Goal: Task Accomplishment & Management: Use online tool/utility

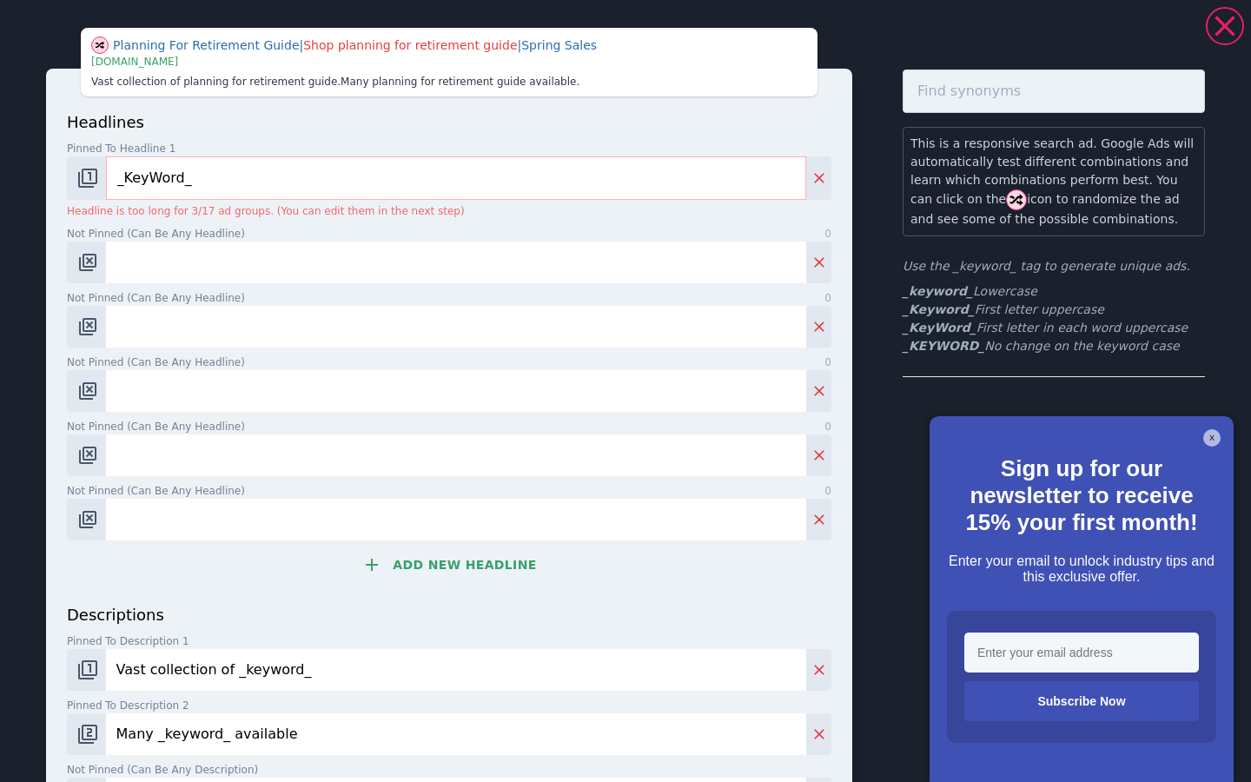
click at [156, 272] on input "Not pinned (Can be any headline) 0" at bounding box center [456, 262] width 700 height 42
paste input "[PERSON_NAME] Wealth Management"
type input "[PERSON_NAME] Wealth Management"
click at [398, 570] on button "Add new headline" at bounding box center [449, 564] width 764 height 35
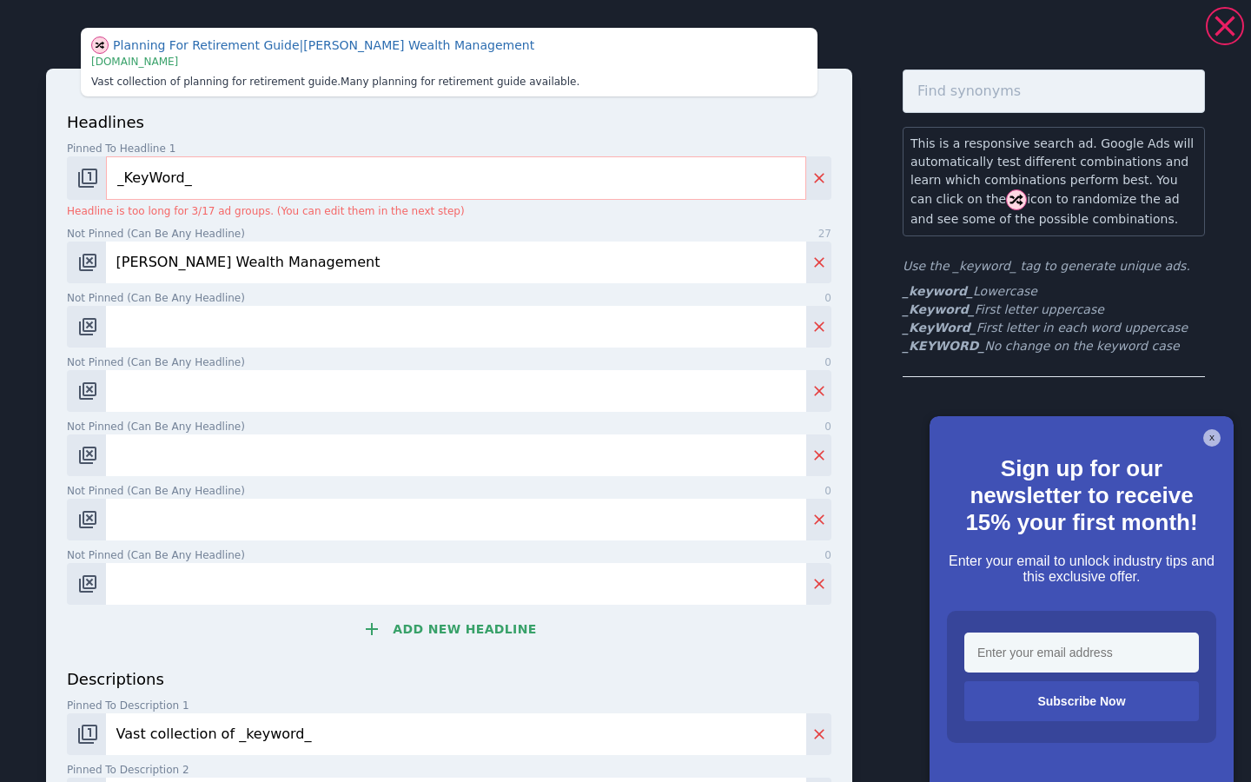
click at [416, 627] on button "Add new headline" at bounding box center [449, 629] width 764 height 35
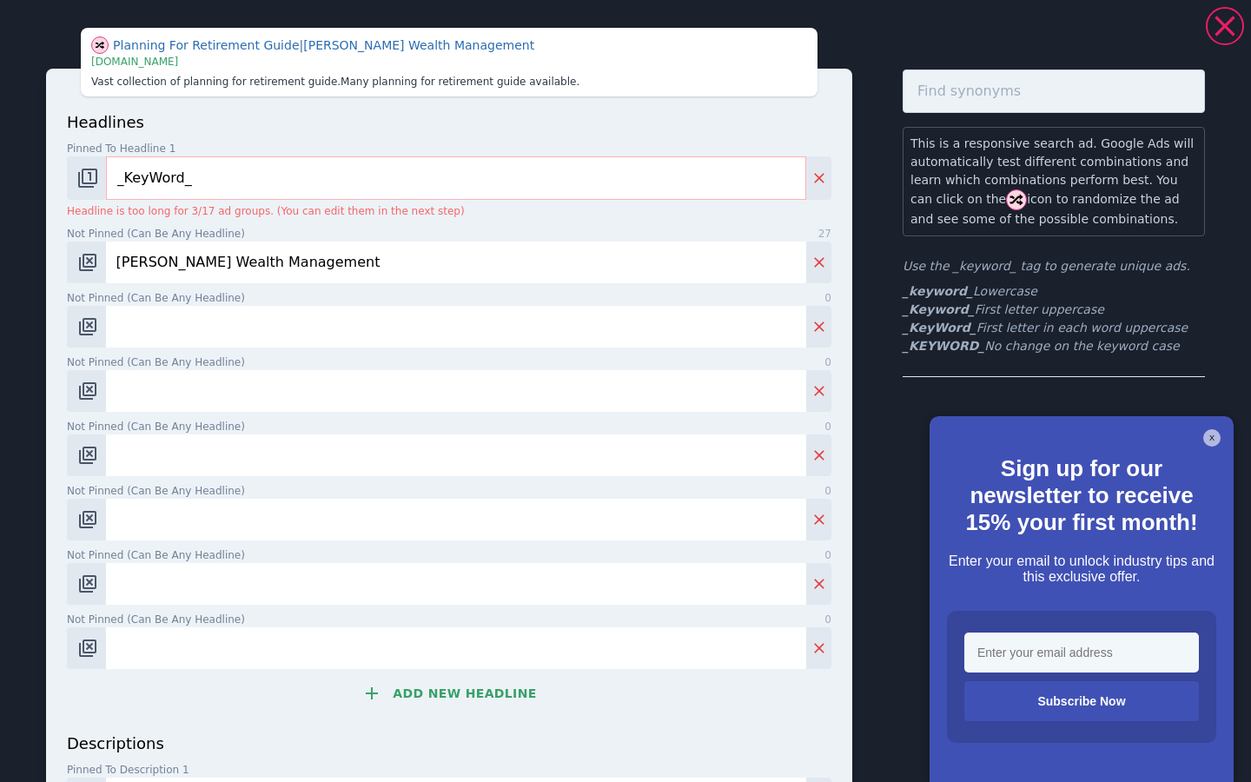
click at [433, 686] on button "Add new headline" at bounding box center [449, 693] width 764 height 35
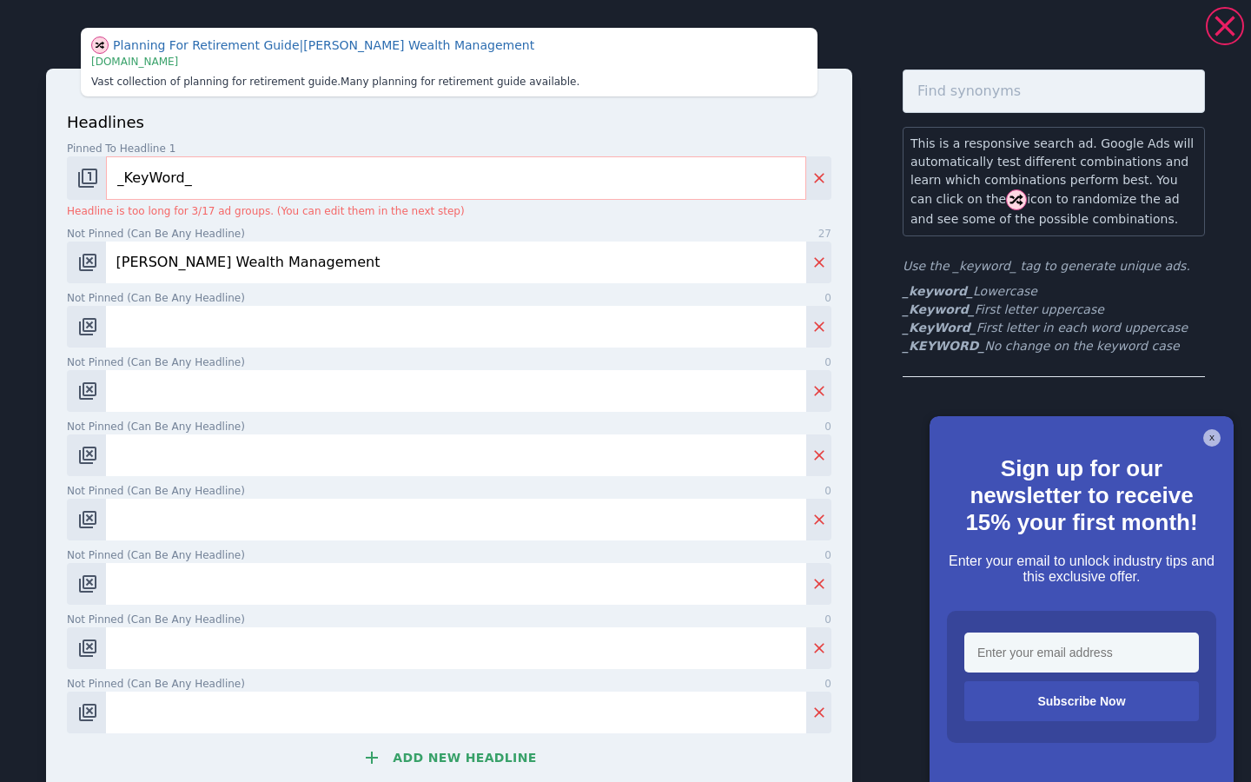
click at [448, 769] on button "Add new headline" at bounding box center [449, 757] width 764 height 35
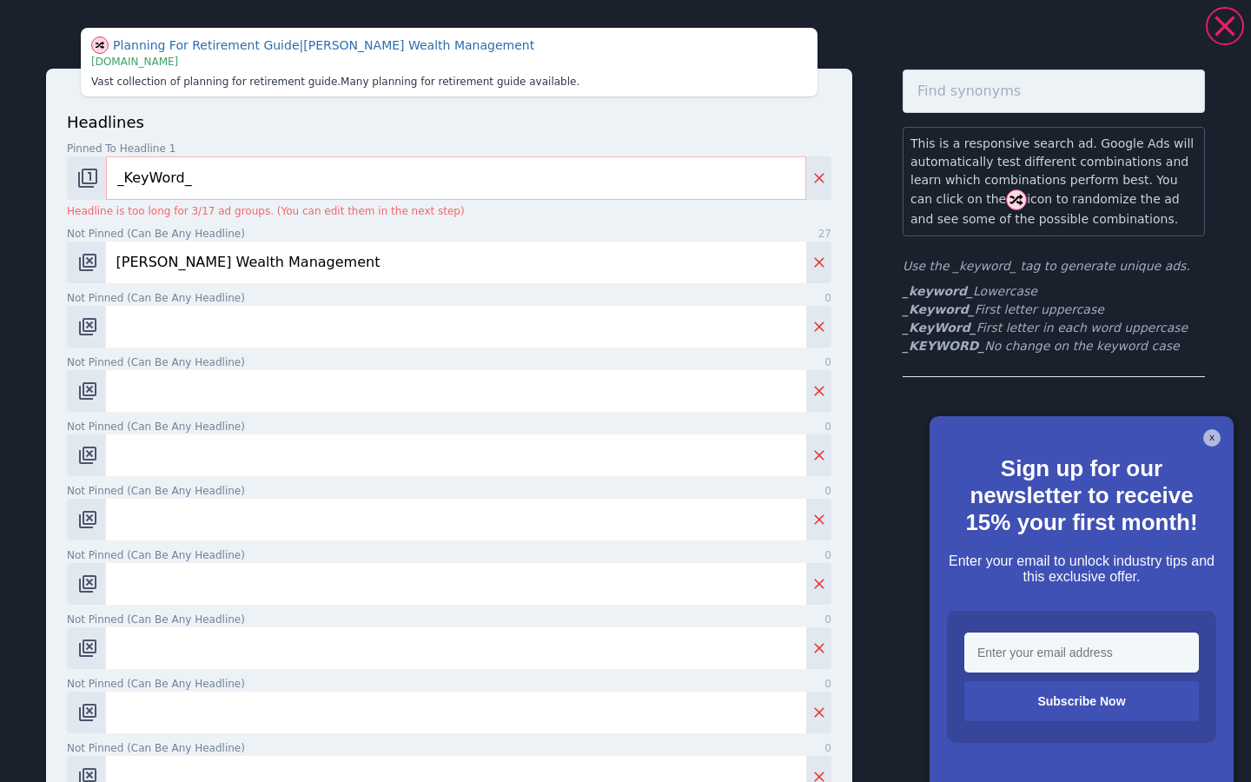
click at [236, 338] on input "Not pinned (Can be any headline) 0" at bounding box center [456, 327] width 700 height 42
paste input "Considering Retirement?"
type input "Considering Retirement?"
click at [219, 393] on input "Not pinned (Can be any headline) 0" at bounding box center [456, 391] width 700 height 42
paste input "Understand Your Options"
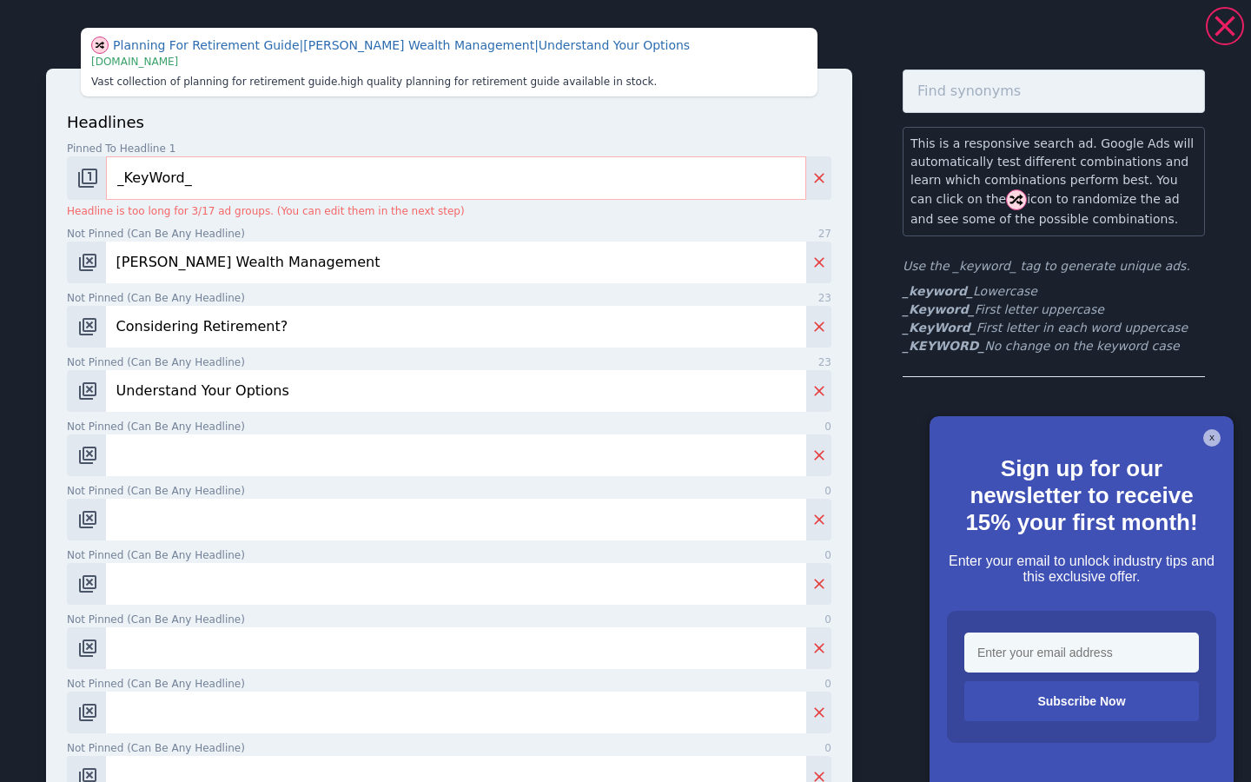
type input "Understand Your Options"
click at [233, 458] on input "Not pinned (Can be any headline) 0" at bounding box center [456, 455] width 700 height 42
paste input "Will you be able to afford the retirement you deserve?"
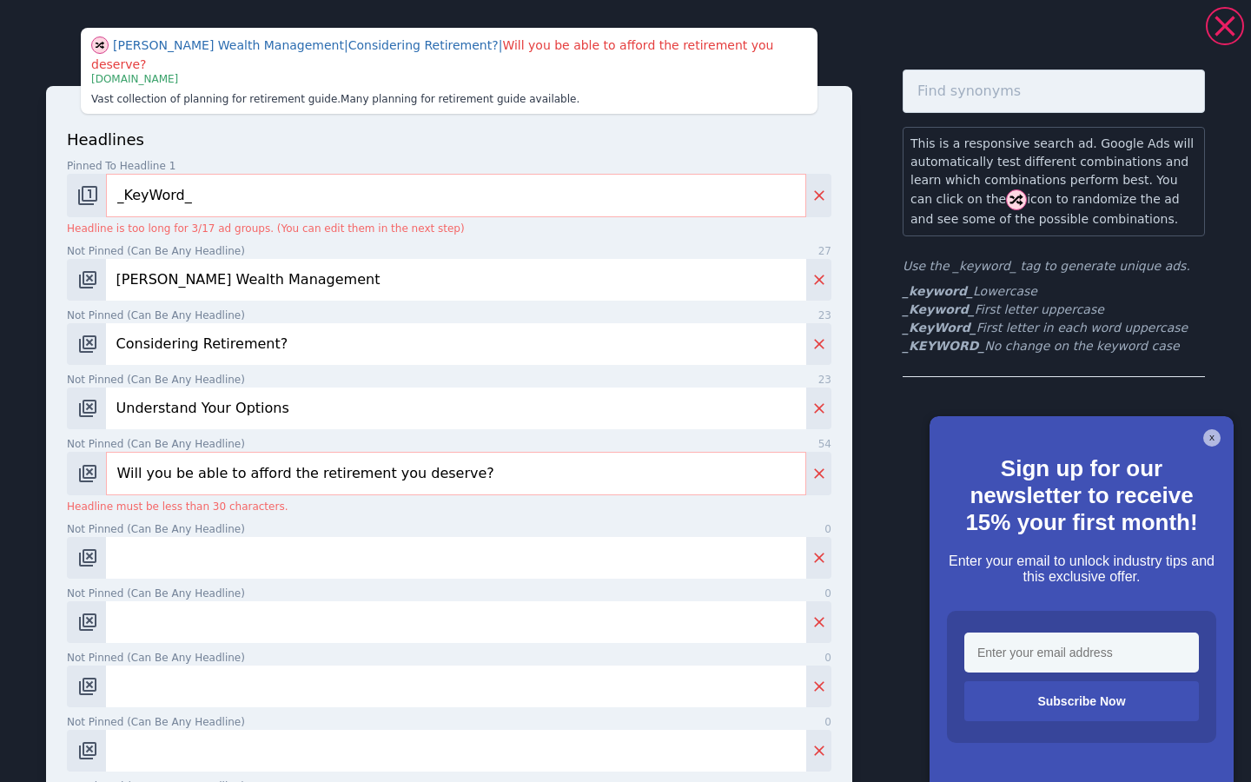
click at [195, 549] on input "Not pinned (Can be any headline) 0" at bounding box center [456, 558] width 700 height 42
click at [460, 458] on input "Will you be able to afford the retirement you deserve?" at bounding box center [456, 473] width 700 height 43
click at [397, 452] on input "Will you be able to afford the retirement you deserve?" at bounding box center [456, 473] width 700 height 43
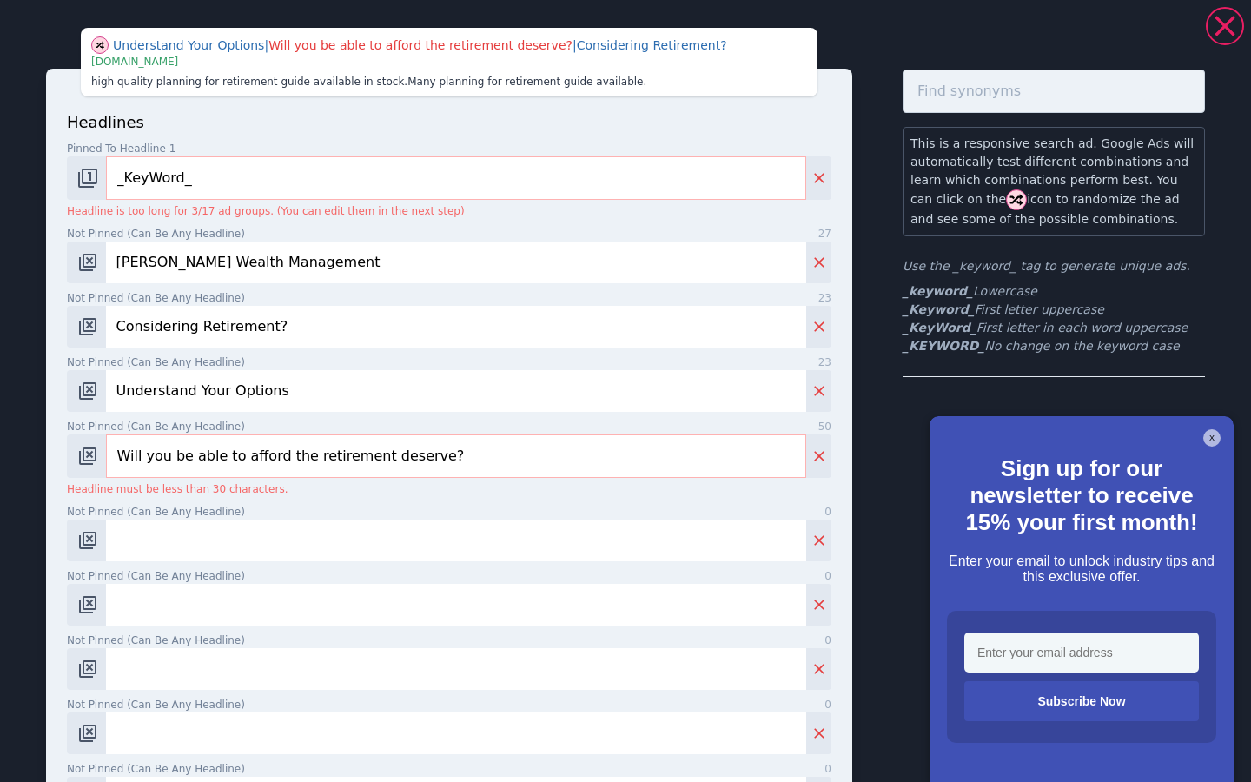
click at [293, 457] on input "Will you be able to afford the retirement deserve?" at bounding box center [456, 455] width 700 height 43
click at [372, 460] on input "Will you be able to afford retirement deserve?" at bounding box center [456, 455] width 700 height 43
click at [372, 462] on input "Will you be able to afford retirement deserve?" at bounding box center [456, 455] width 700 height 43
click at [407, 458] on input "Will you be able to afford retirement deserve?" at bounding box center [456, 455] width 700 height 43
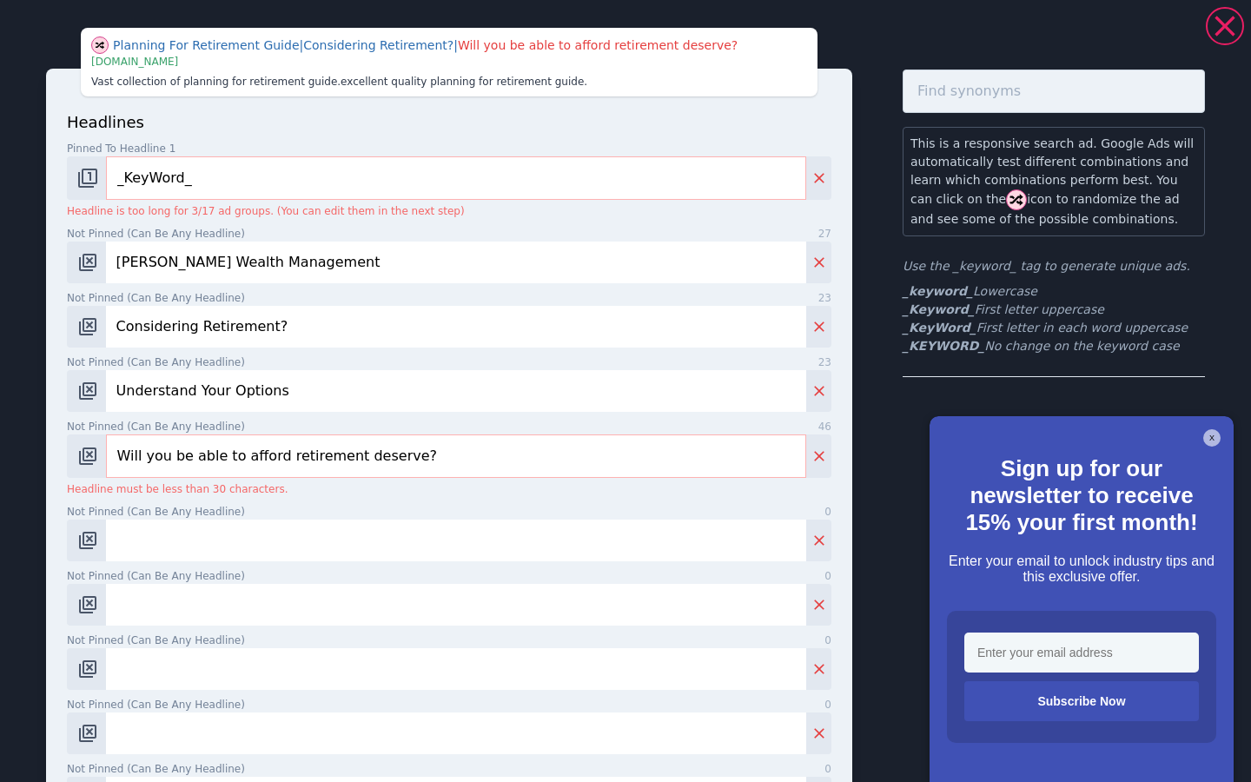
click at [407, 458] on input "Will you be able to afford retirement deserve?" at bounding box center [456, 455] width 700 height 43
drag, startPoint x: 166, startPoint y: 458, endPoint x: 57, endPoint y: 437, distance: 110.6
click at [57, 437] on div "headlines Pinned to headline 1 9 _KeyWord_ Headline is too long for 3/17 ad gro…" at bounding box center [449, 652] width 806 height 1167
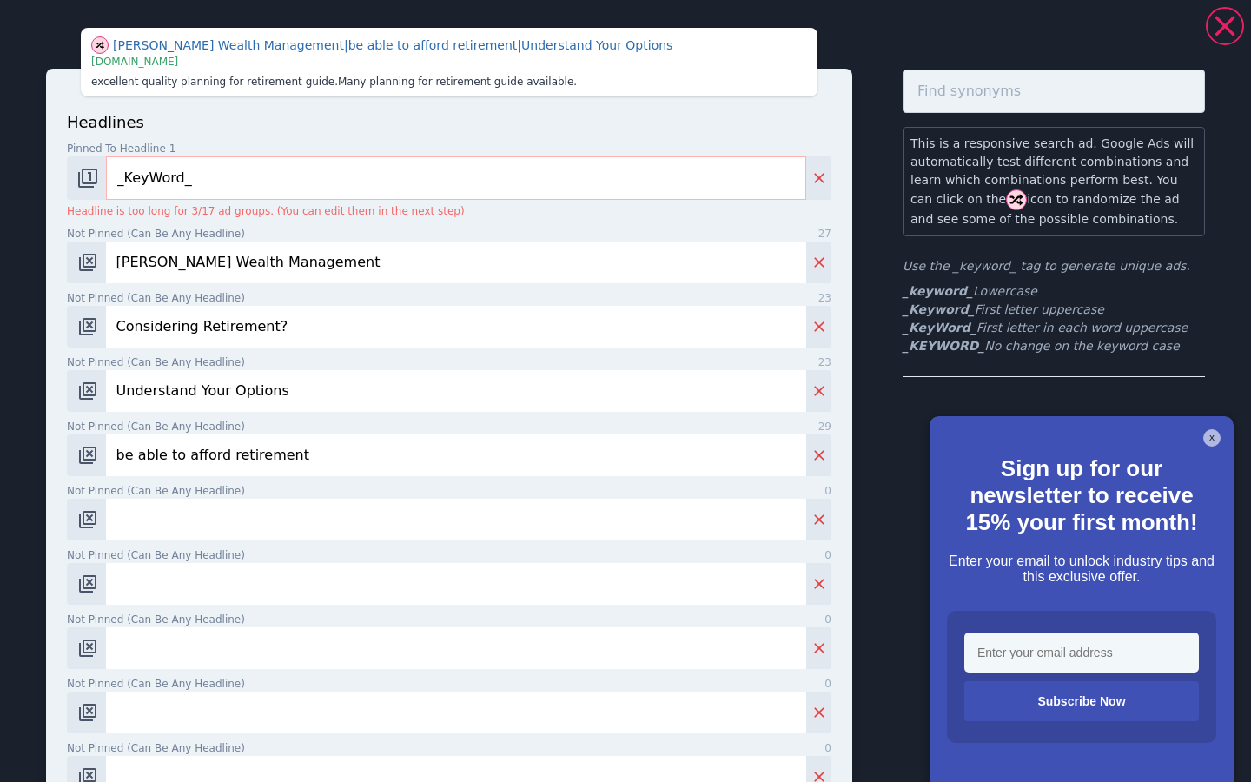
type input "be able to afford retirement"
drag, startPoint x: 296, startPoint y: 453, endPoint x: 0, endPoint y: 429, distance: 297.1
click at [0, 429] on div "Planning For Retirement Guide | be able to afford retirement | Considering Reti…" at bounding box center [625, 637] width 1251 height 1261
click at [812, 452] on icon "Delete" at bounding box center [818, 454] width 17 height 17
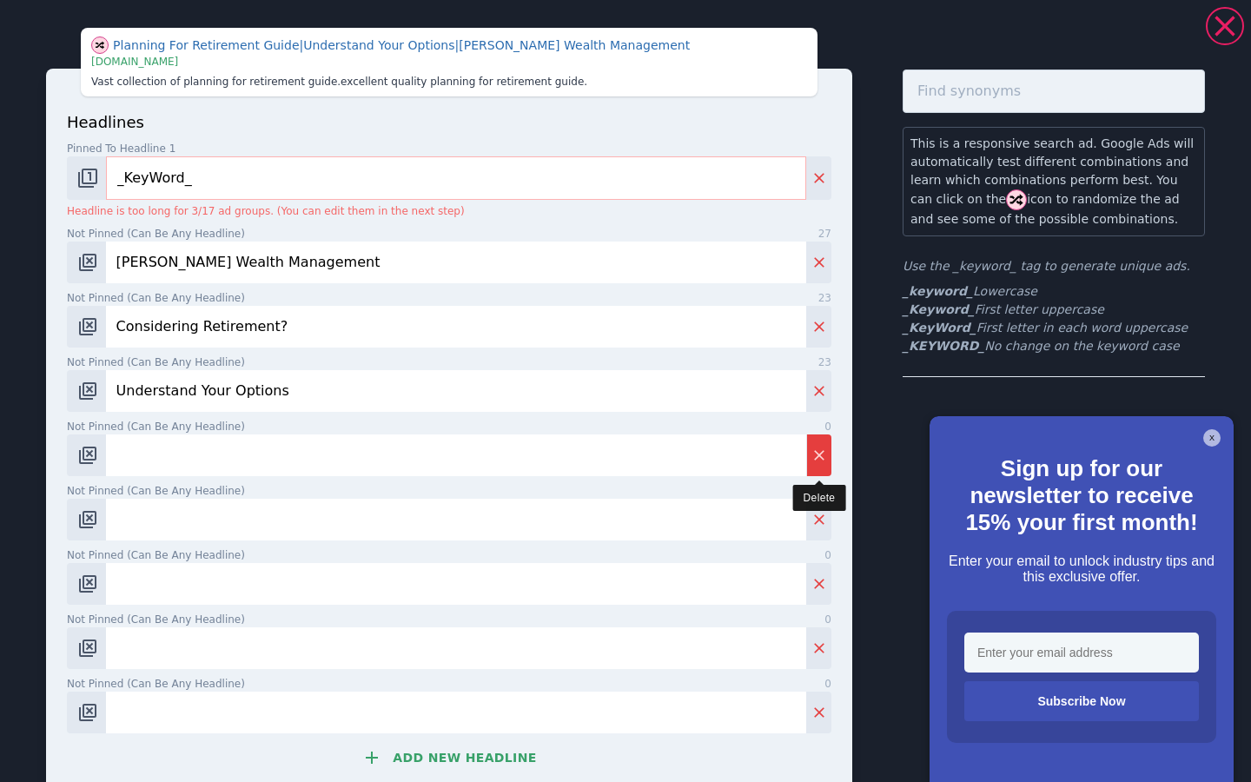
click at [814, 453] on icon "Delete" at bounding box center [818, 454] width 17 height 17
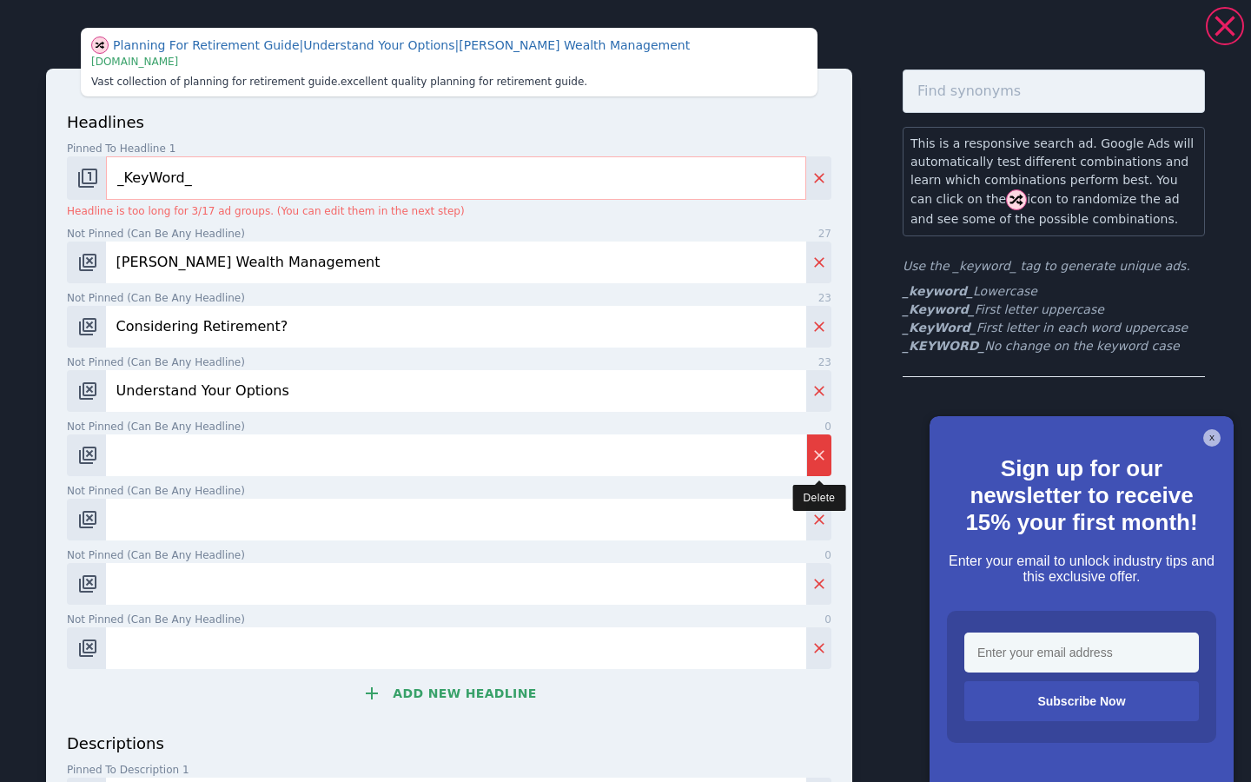
click at [814, 453] on icon "Delete" at bounding box center [818, 454] width 17 height 17
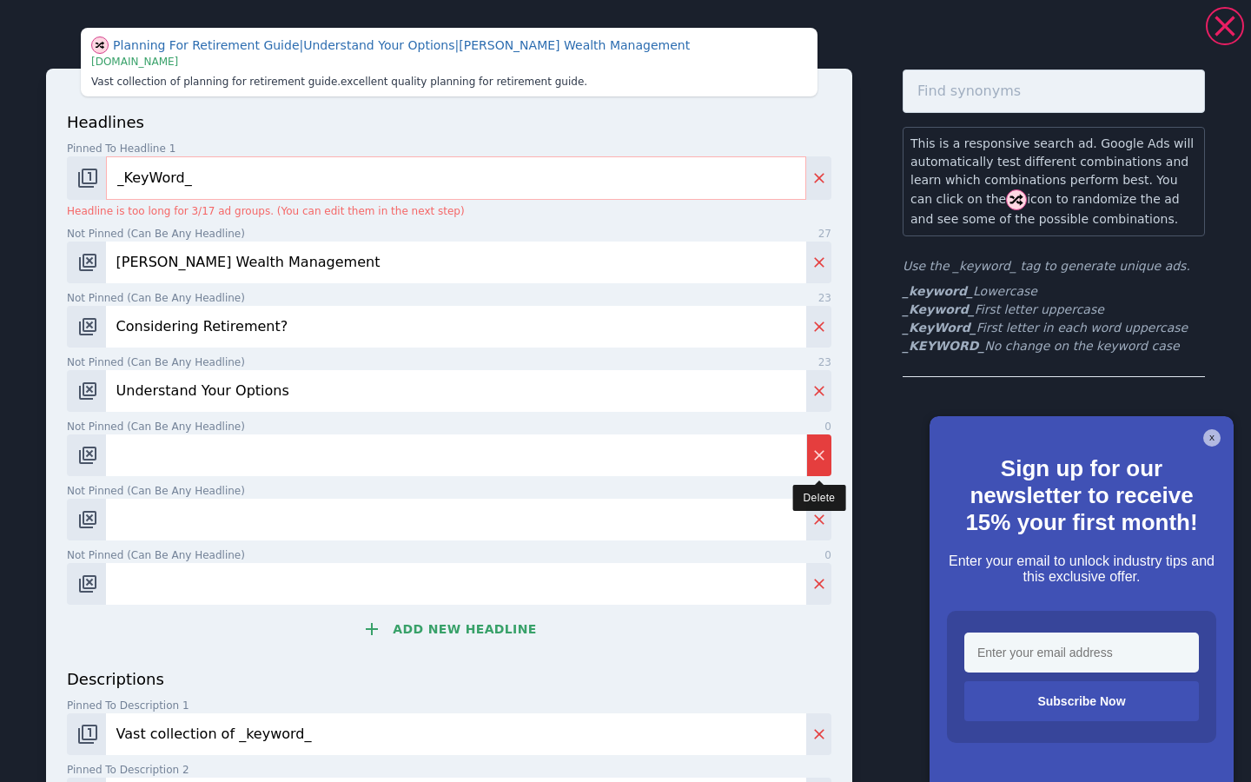
click at [814, 453] on icon "Delete" at bounding box center [818, 454] width 17 height 17
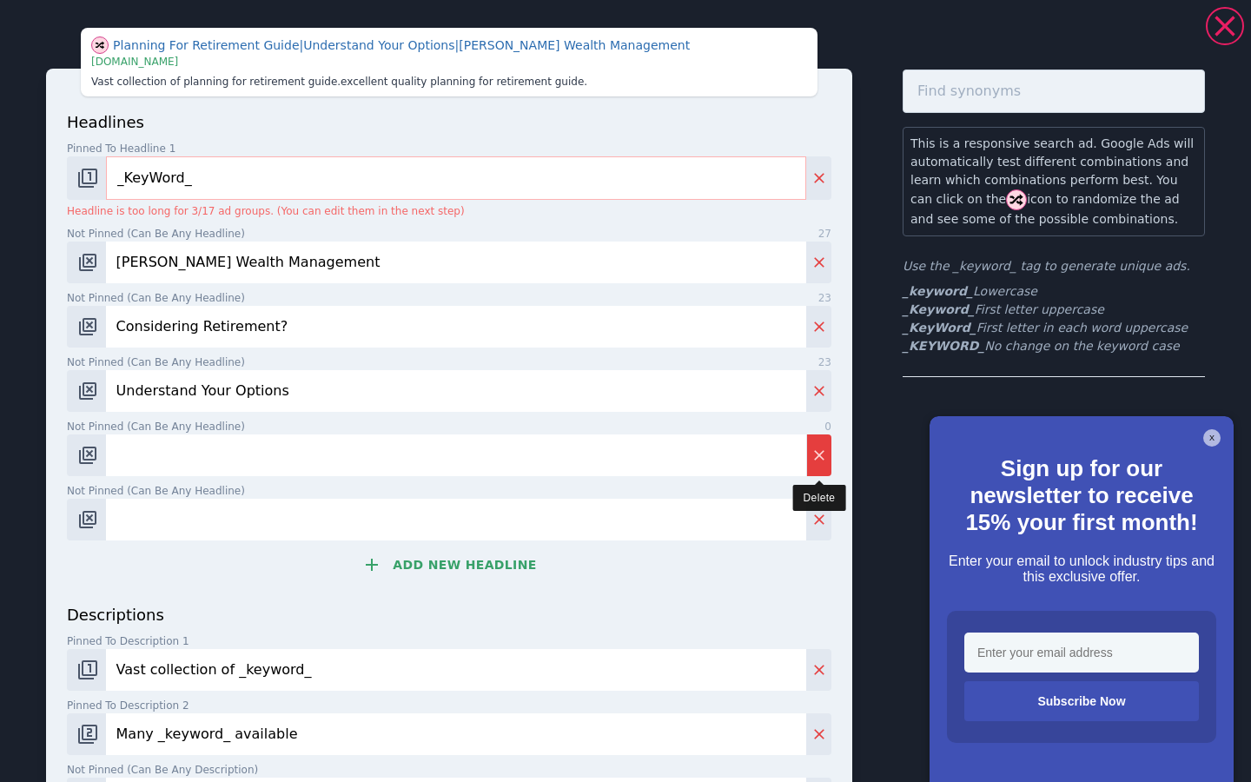
click at [814, 453] on icon "Delete" at bounding box center [818, 454] width 17 height 17
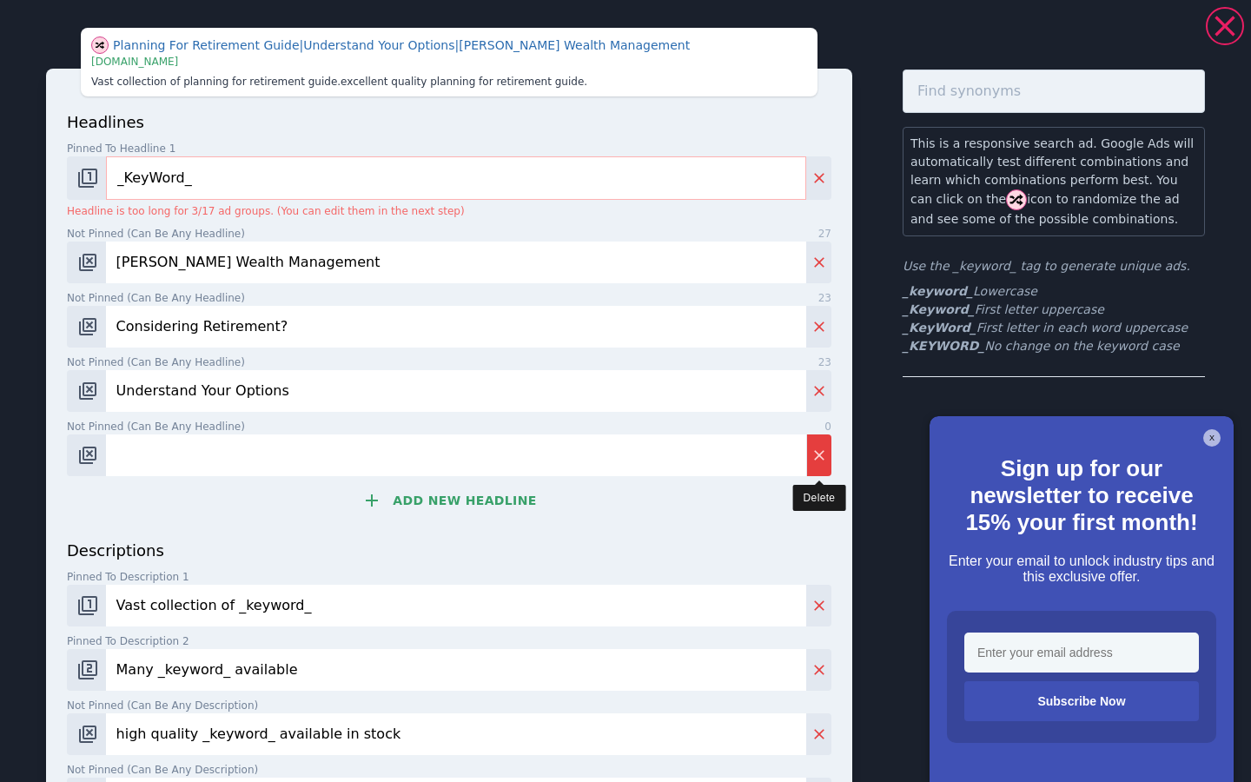
click at [814, 453] on icon "Delete" at bounding box center [818, 454] width 17 height 17
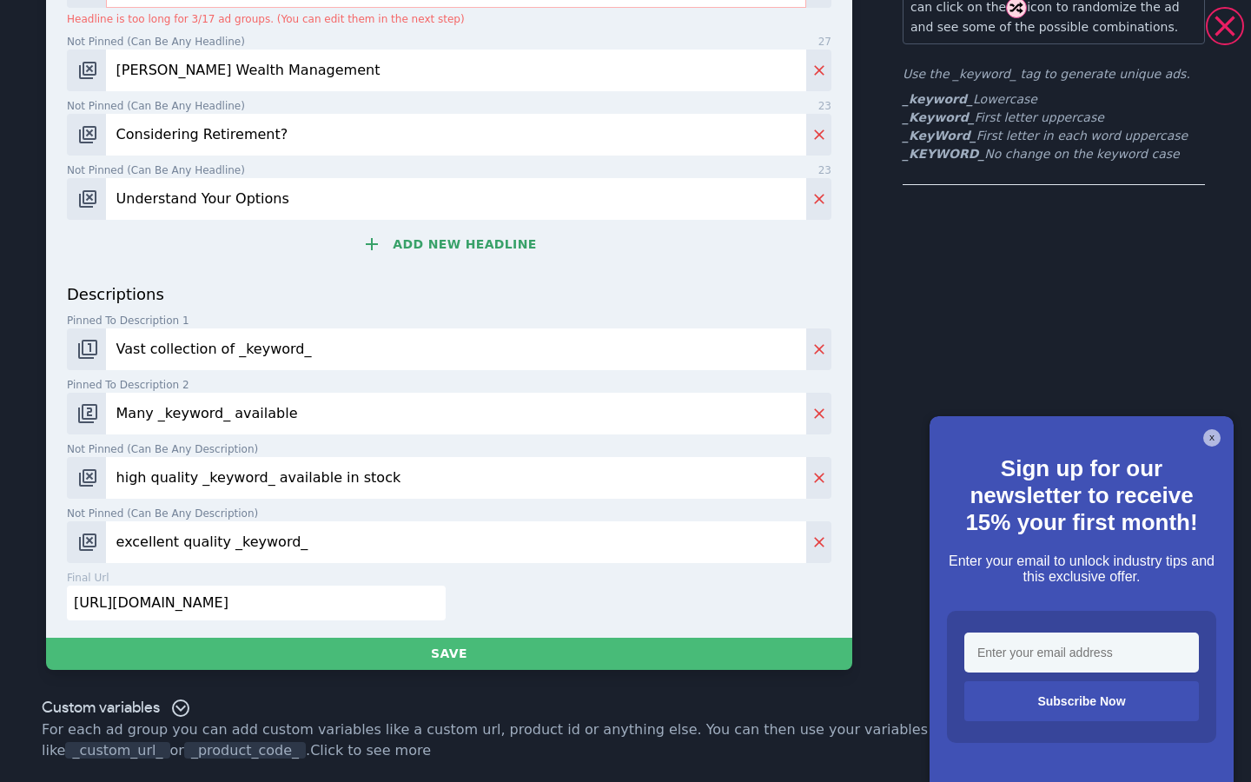
scroll to position [191, 0]
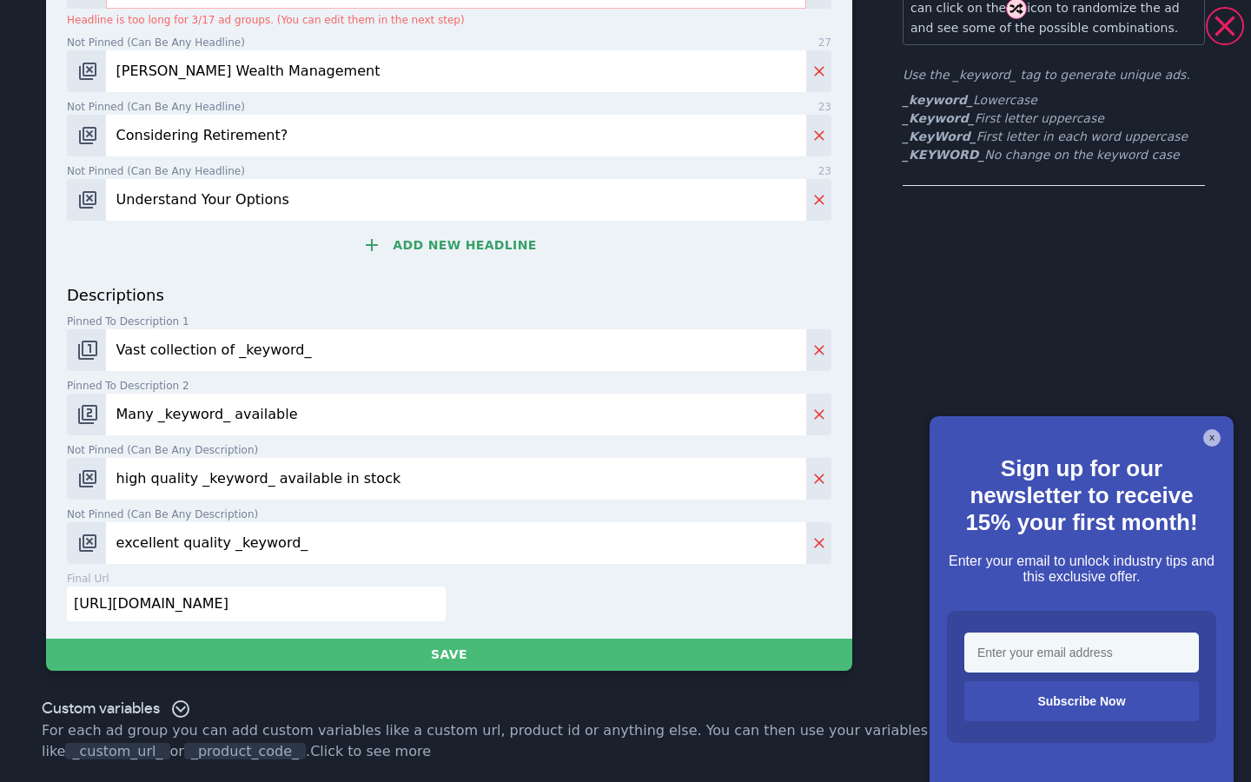
drag, startPoint x: 322, startPoint y: 357, endPoint x: 0, endPoint y: 333, distance: 323.2
click at [0, 333] on div "Planning For Retirement Guide | Understand Your Options | [PERSON_NAME] Wealth …" at bounding box center [625, 254] width 1251 height 876
click at [272, 412] on input "Many _keyword_ available" at bounding box center [456, 415] width 700 height 42
click at [271, 412] on input "Many _keyword_ available" at bounding box center [456, 415] width 700 height 42
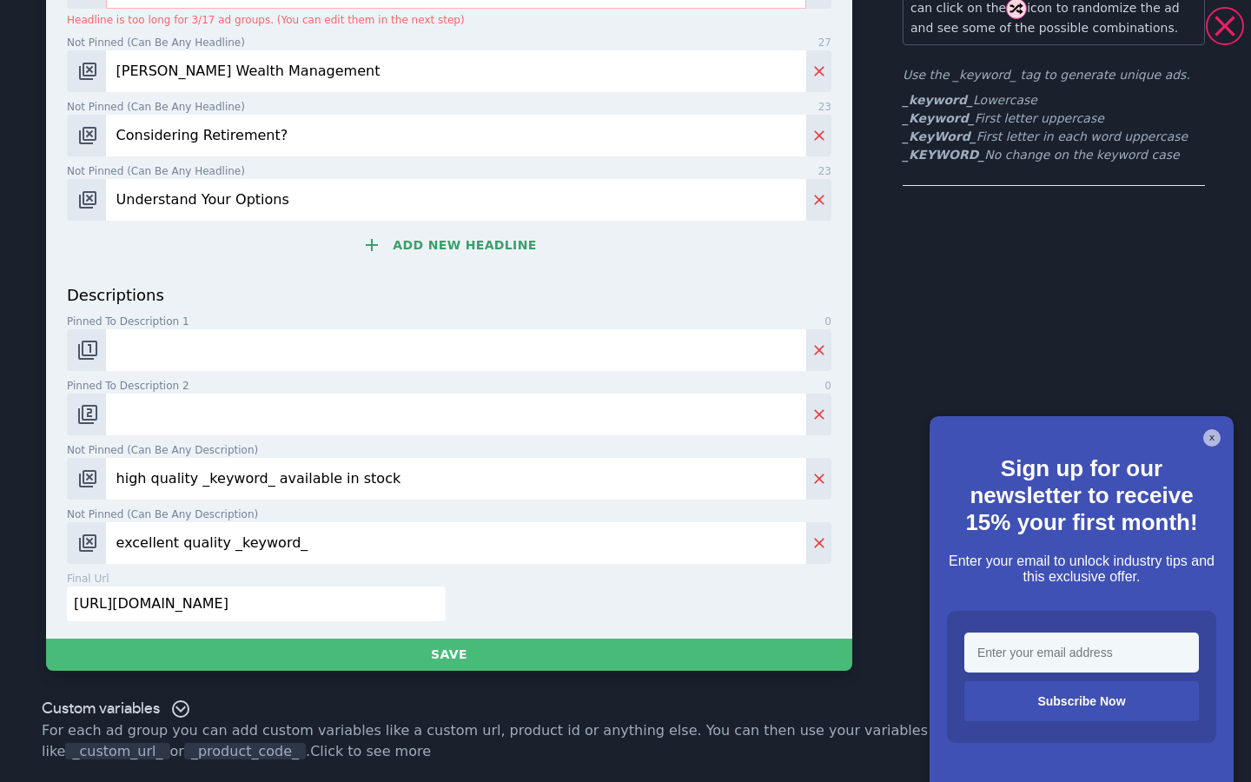
click at [285, 473] on input "high quality _keyword_ available in stock" at bounding box center [456, 479] width 700 height 42
click at [268, 543] on input "excellent quality _keyword_" at bounding box center [456, 543] width 700 height 42
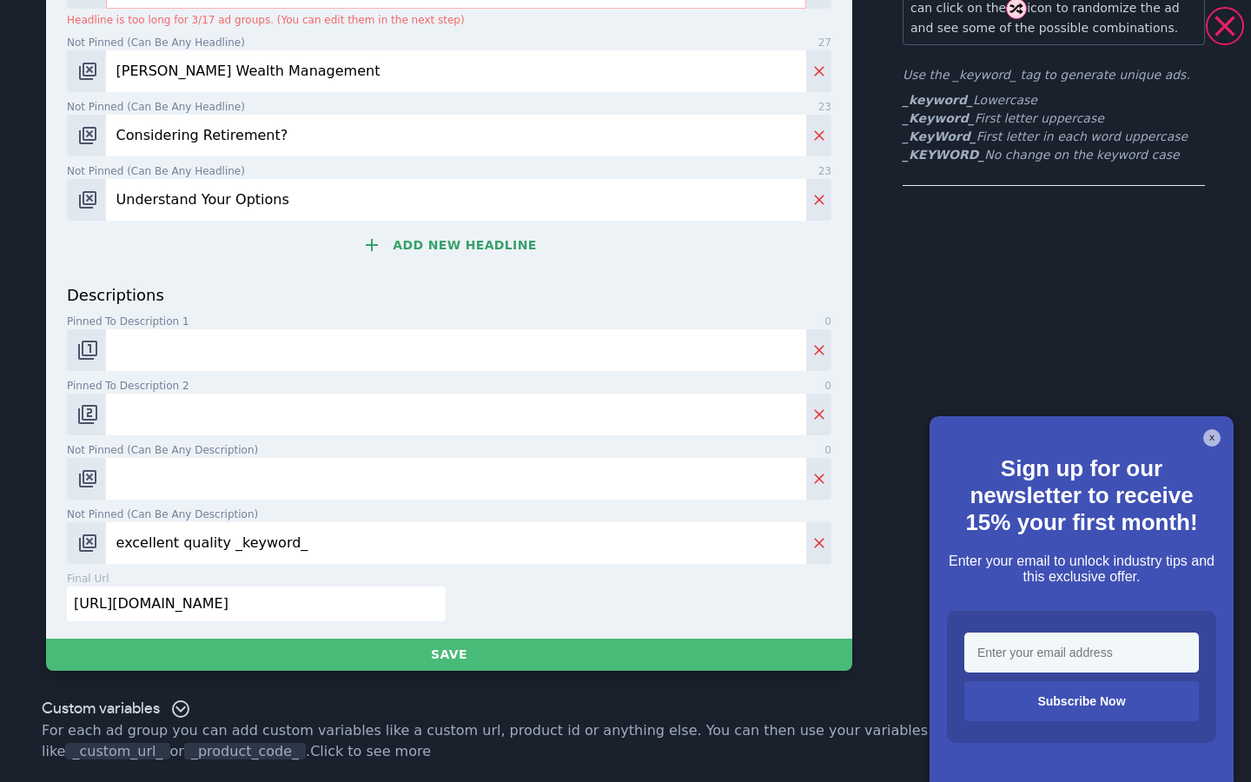
click at [268, 543] on input "excellent quality _keyword_" at bounding box center [456, 543] width 700 height 42
click at [99, 350] on button "Change pinned position" at bounding box center [86, 350] width 39 height 42
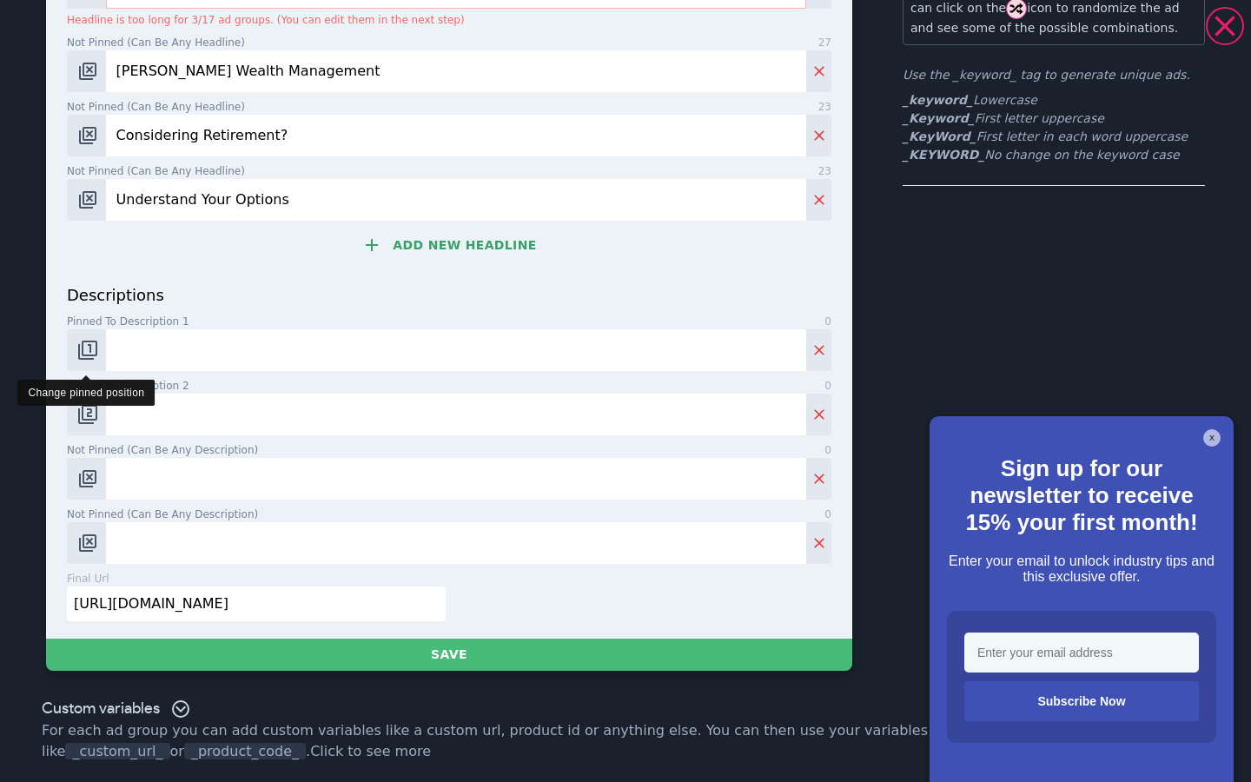
click at [99, 350] on button "Change pinned position" at bounding box center [86, 350] width 39 height 42
click at [220, 359] on input "Not pinned (Can be any description) 0" at bounding box center [456, 350] width 700 height 42
paste input "Will you be able to afford the retirement you deserve?"
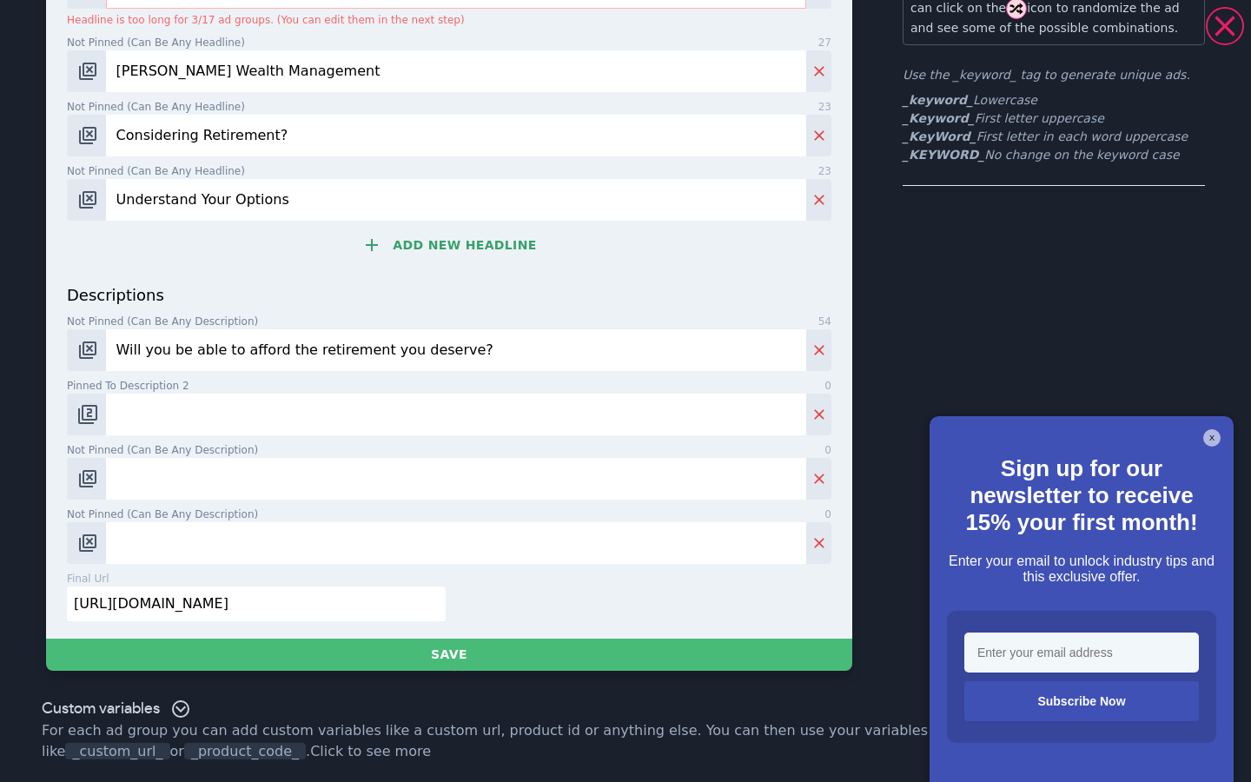
type input "Will you be able to afford the retirement you deserve?"
click at [195, 426] on input "Pinned to description 2 0" at bounding box center [456, 415] width 700 height 42
paste input "SJP APPROVE"
type input "SJP APPROVED"
drag, startPoint x: 293, startPoint y: 605, endPoint x: 0, endPoint y: 602, distance: 292.8
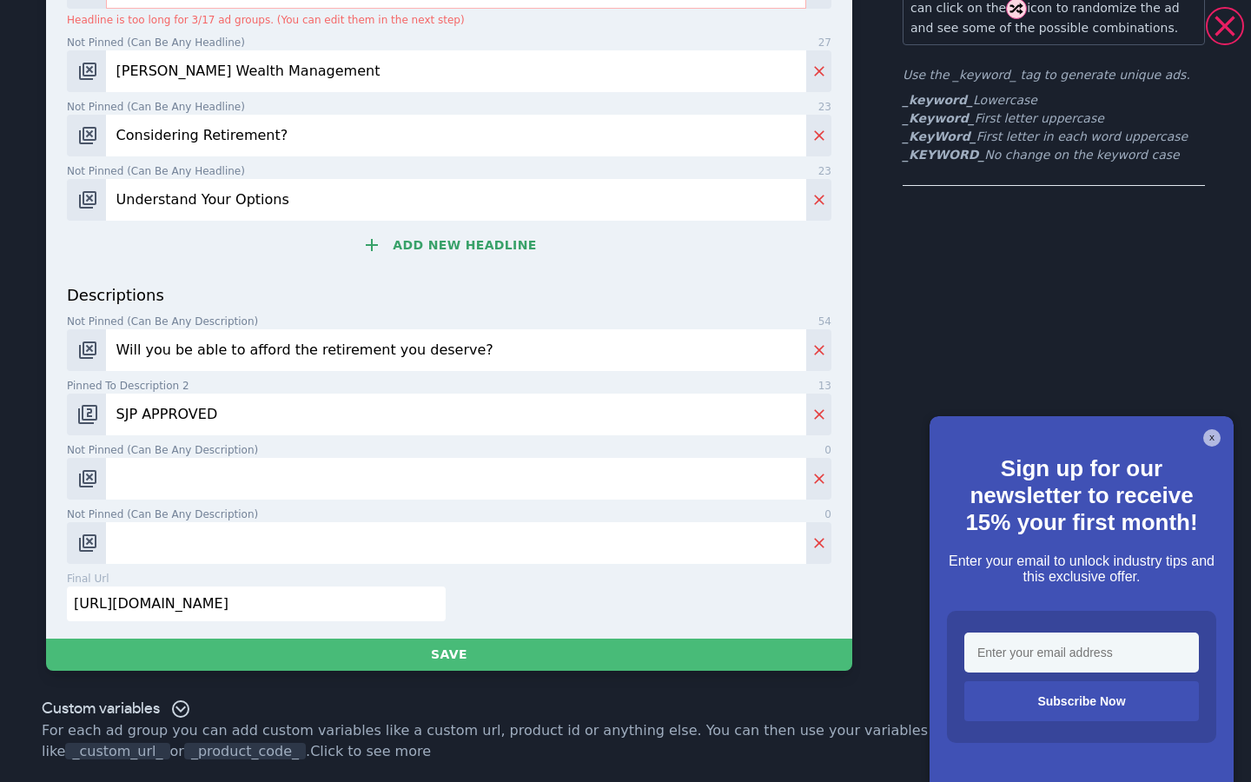
click at [0, 602] on div "Planning For Retirement Guide | Understand Your Options | [PERSON_NAME] Wealth …" at bounding box center [625, 254] width 1251 height 876
paste input "[URL][PERSON_NAME][DOMAIN_NAME]"
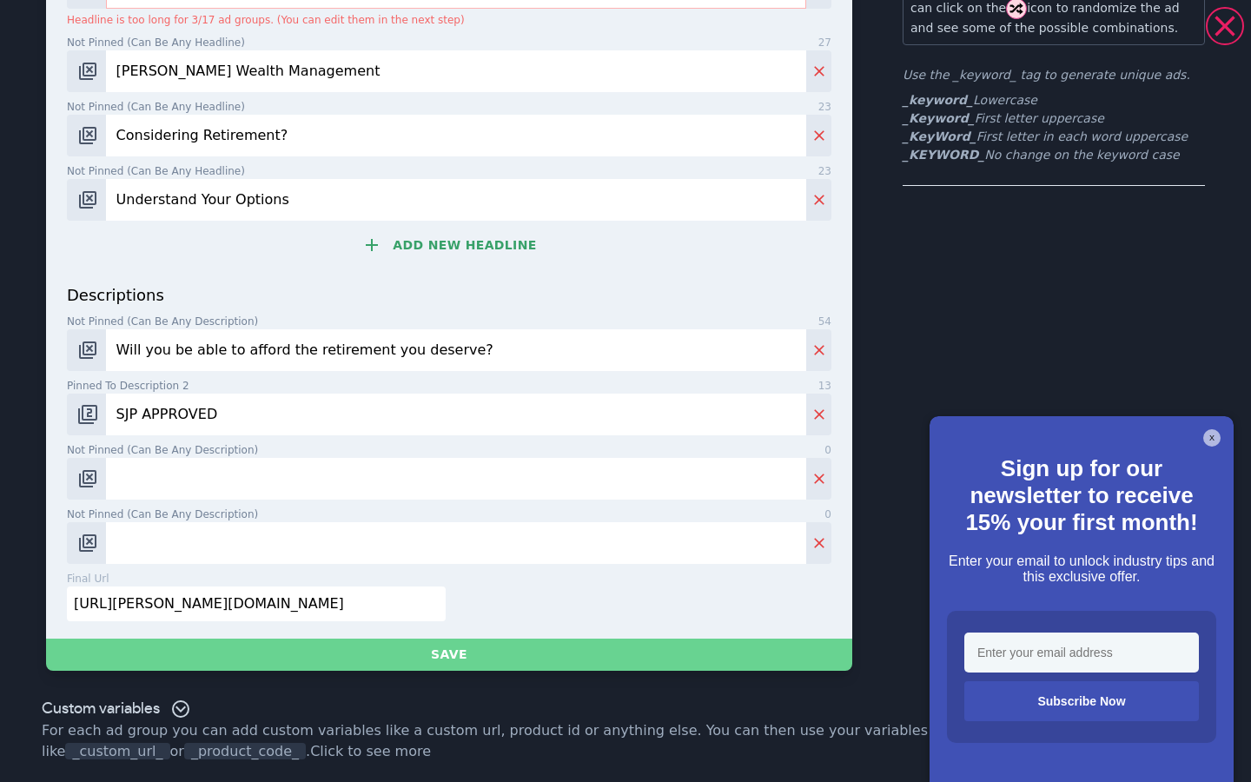
type input "[URL][PERSON_NAME][DOMAIN_NAME]"
click at [440, 651] on button "Save" at bounding box center [449, 654] width 806 height 32
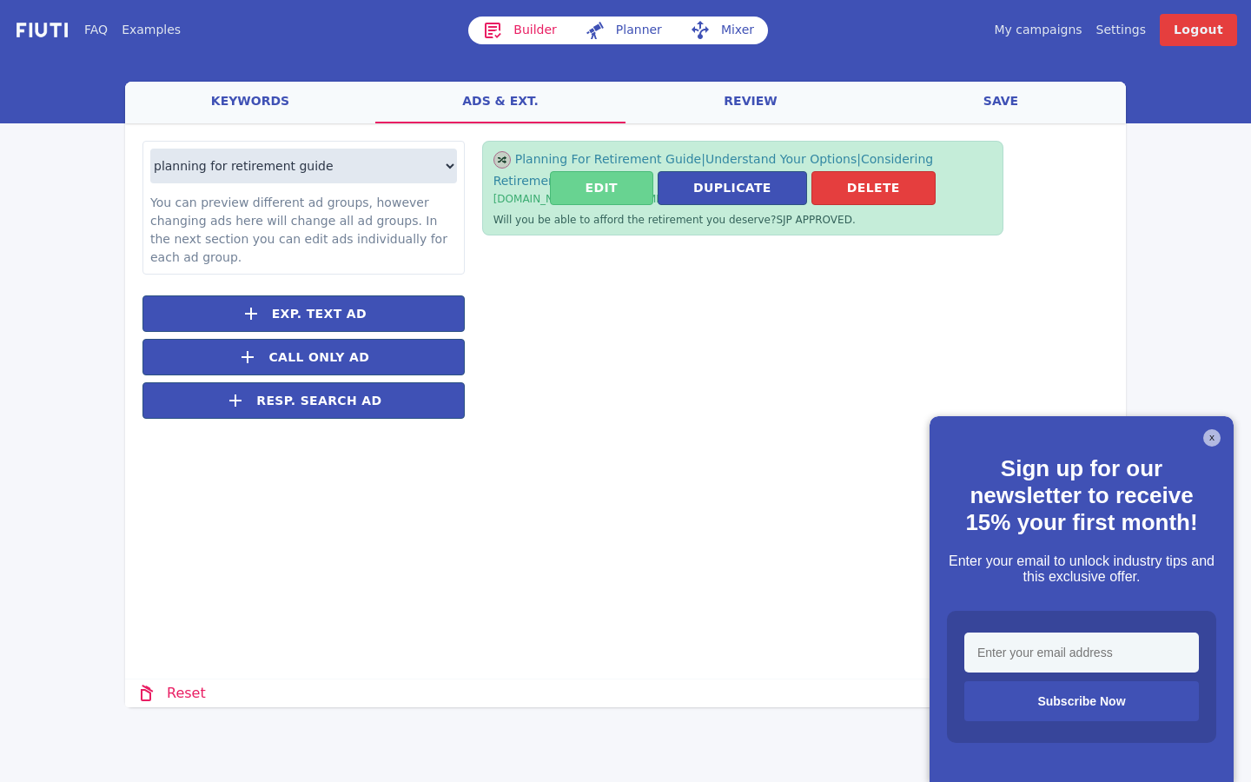
click at [609, 182] on button "Edit" at bounding box center [601, 188] width 103 height 34
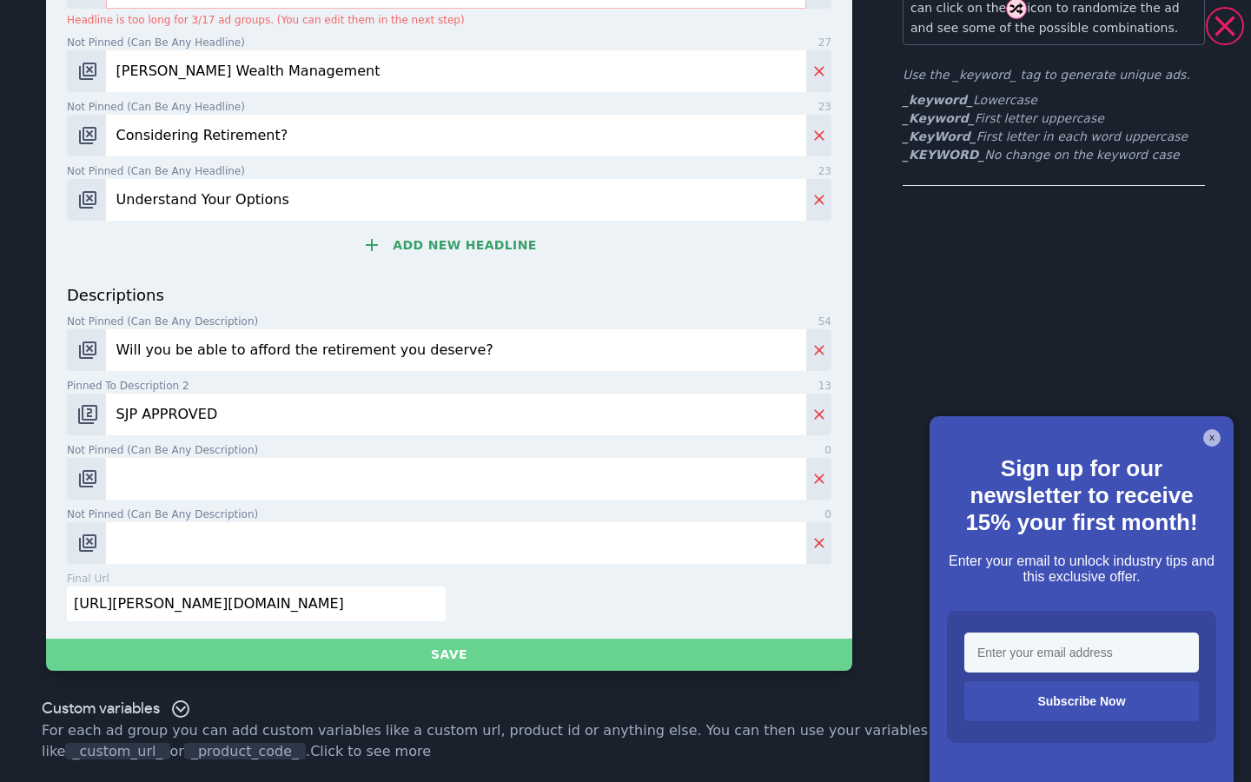
click at [485, 665] on button "Save" at bounding box center [449, 654] width 806 height 32
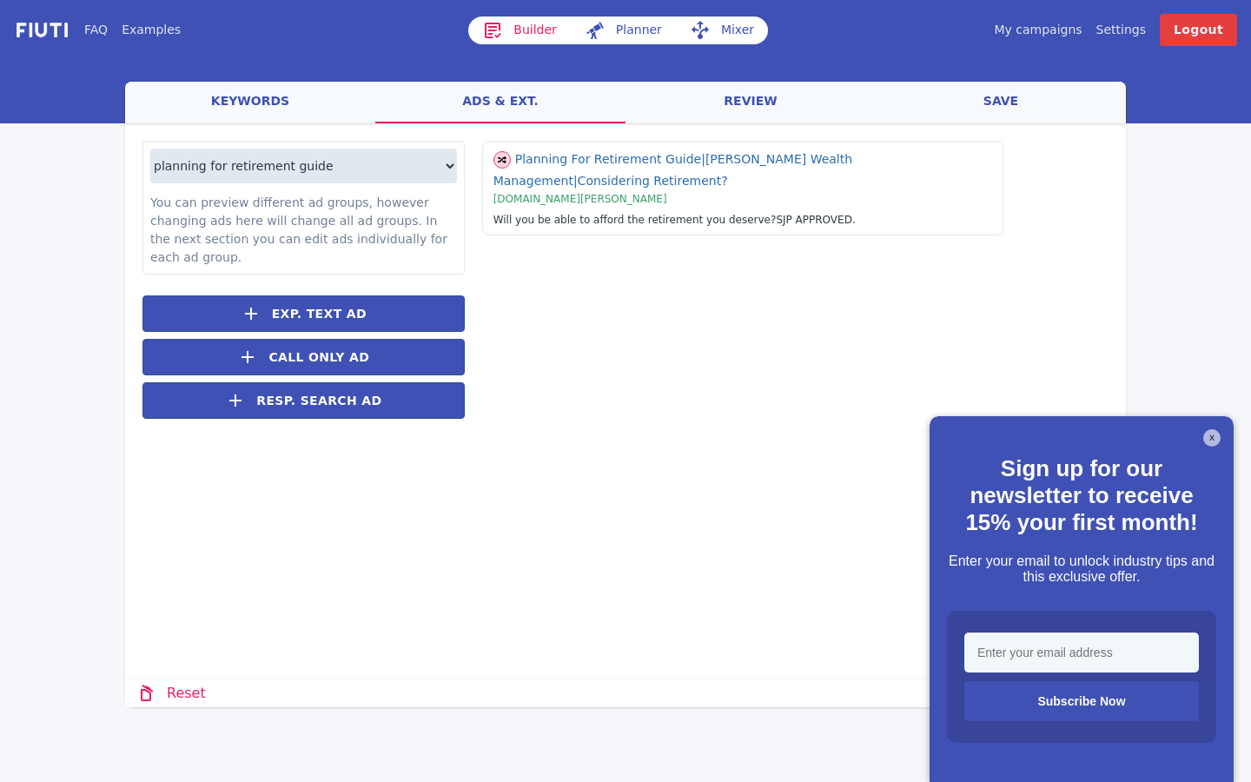
click at [750, 99] on link "review" at bounding box center [750, 103] width 250 height 42
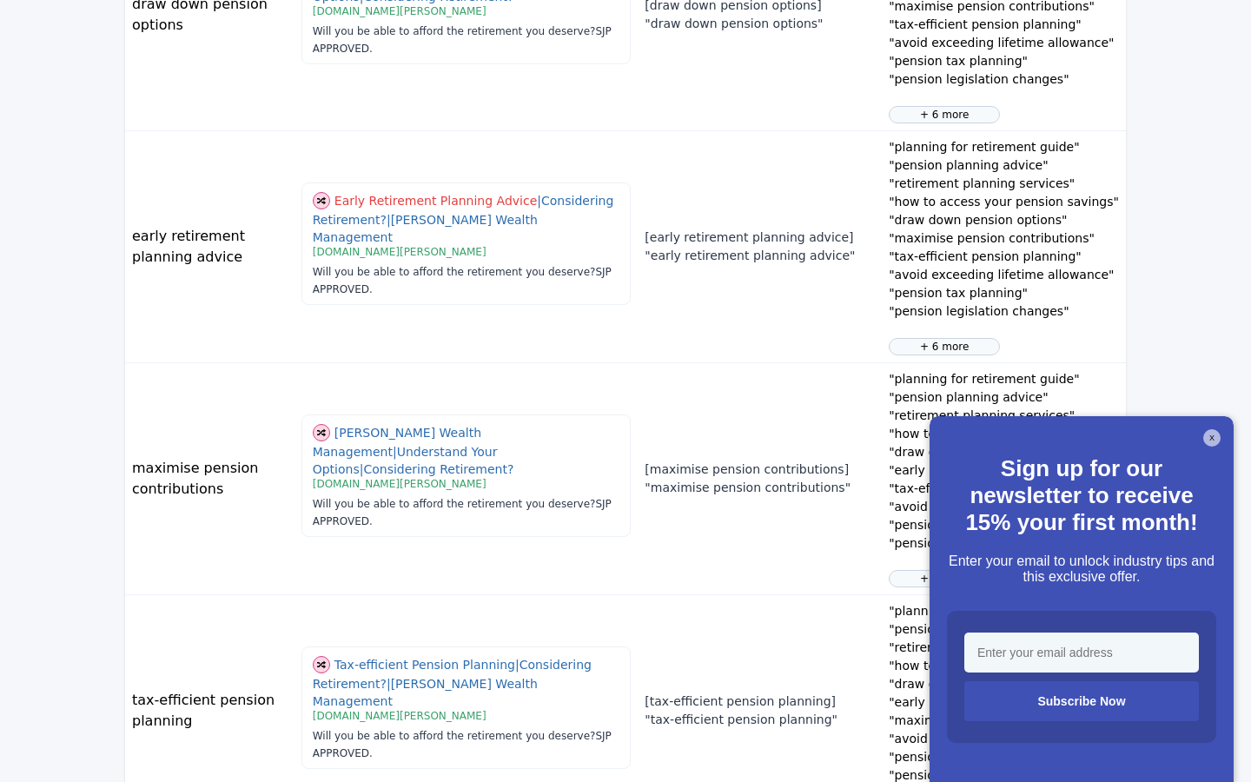
scroll to position [1323, 0]
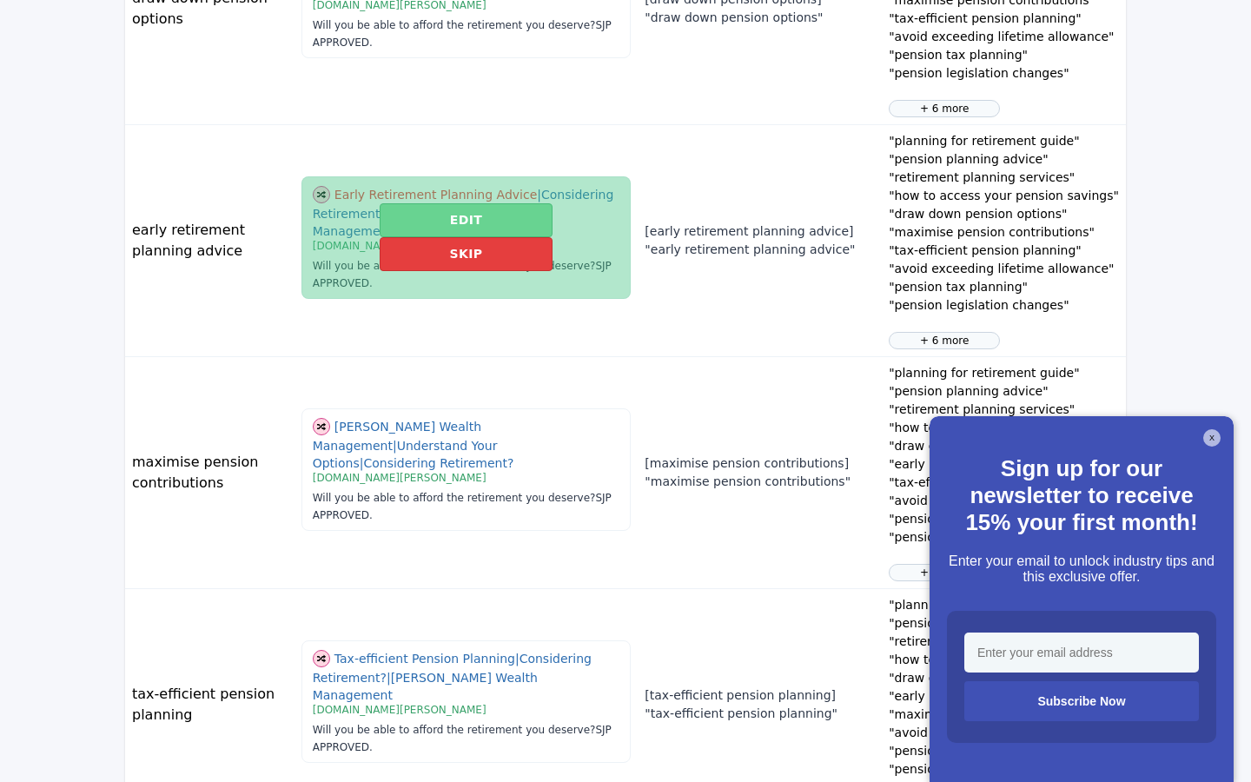
click at [394, 237] on button "Edit" at bounding box center [466, 220] width 173 height 34
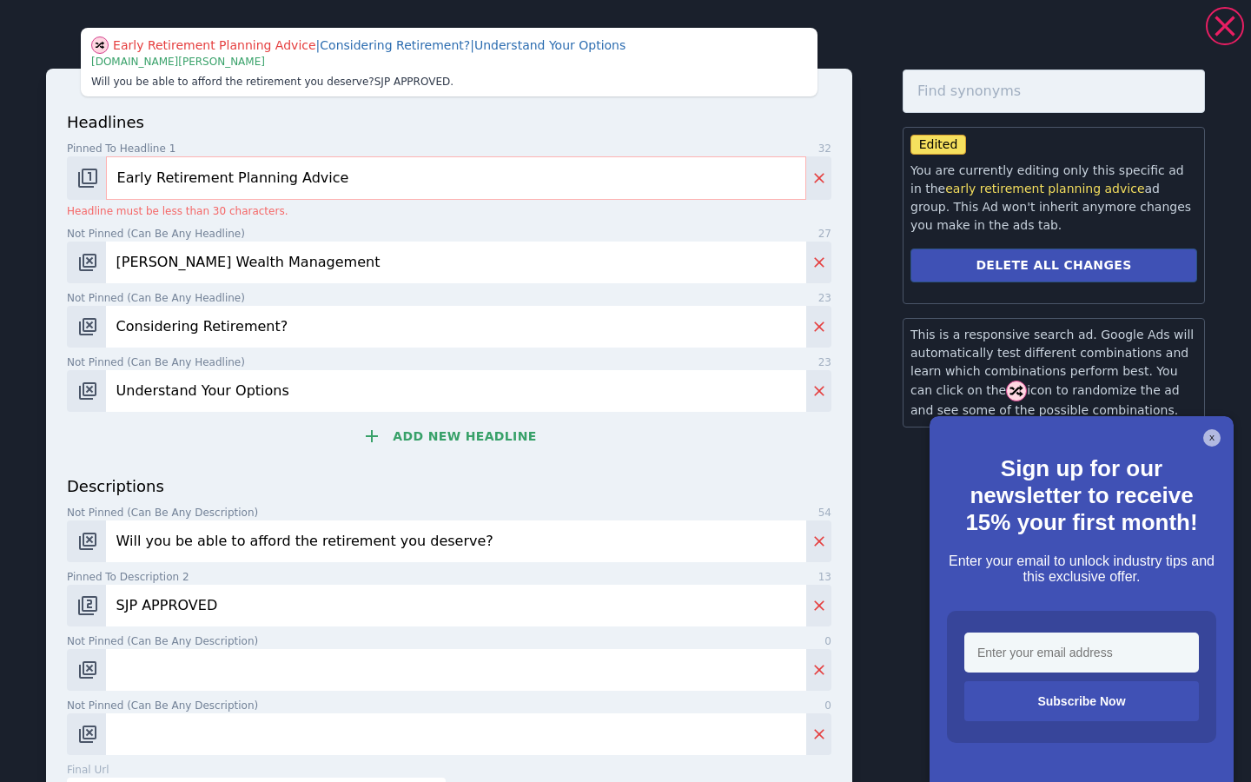
click at [310, 181] on input "Early Retirement Planning Advice" at bounding box center [456, 177] width 700 height 43
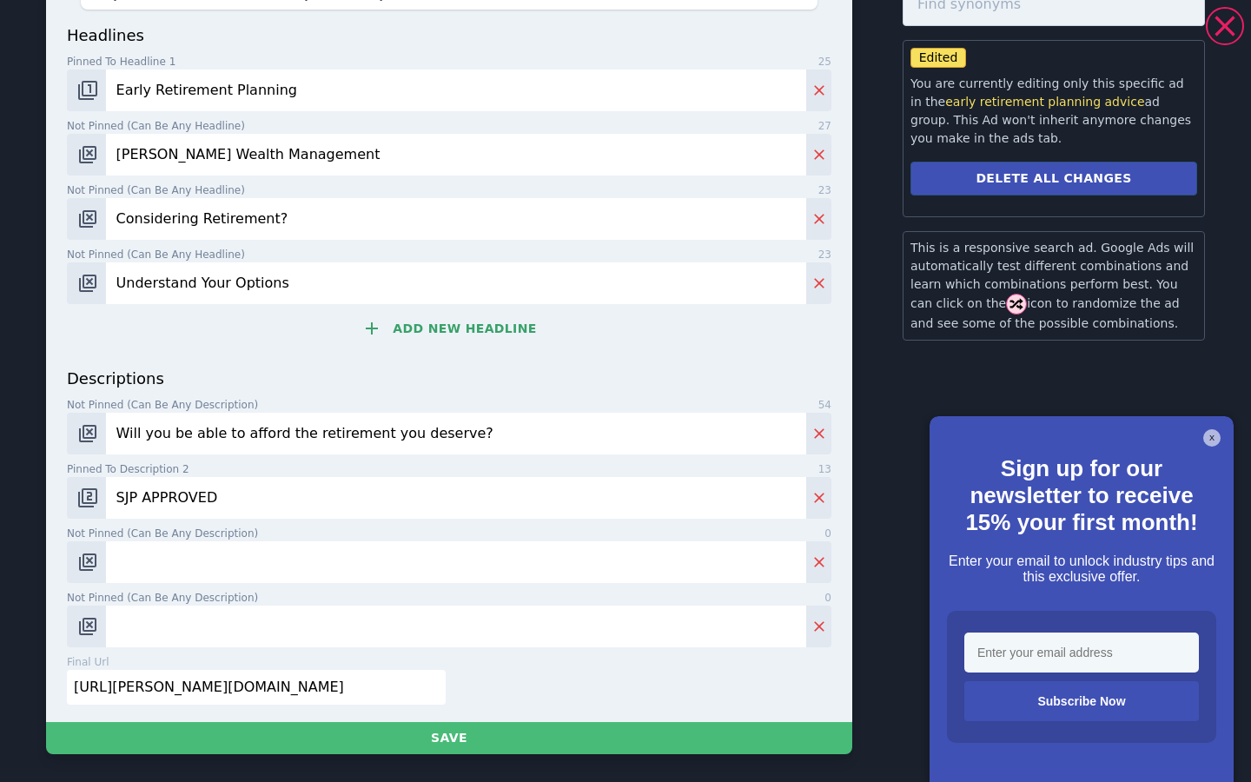
scroll to position [87, 0]
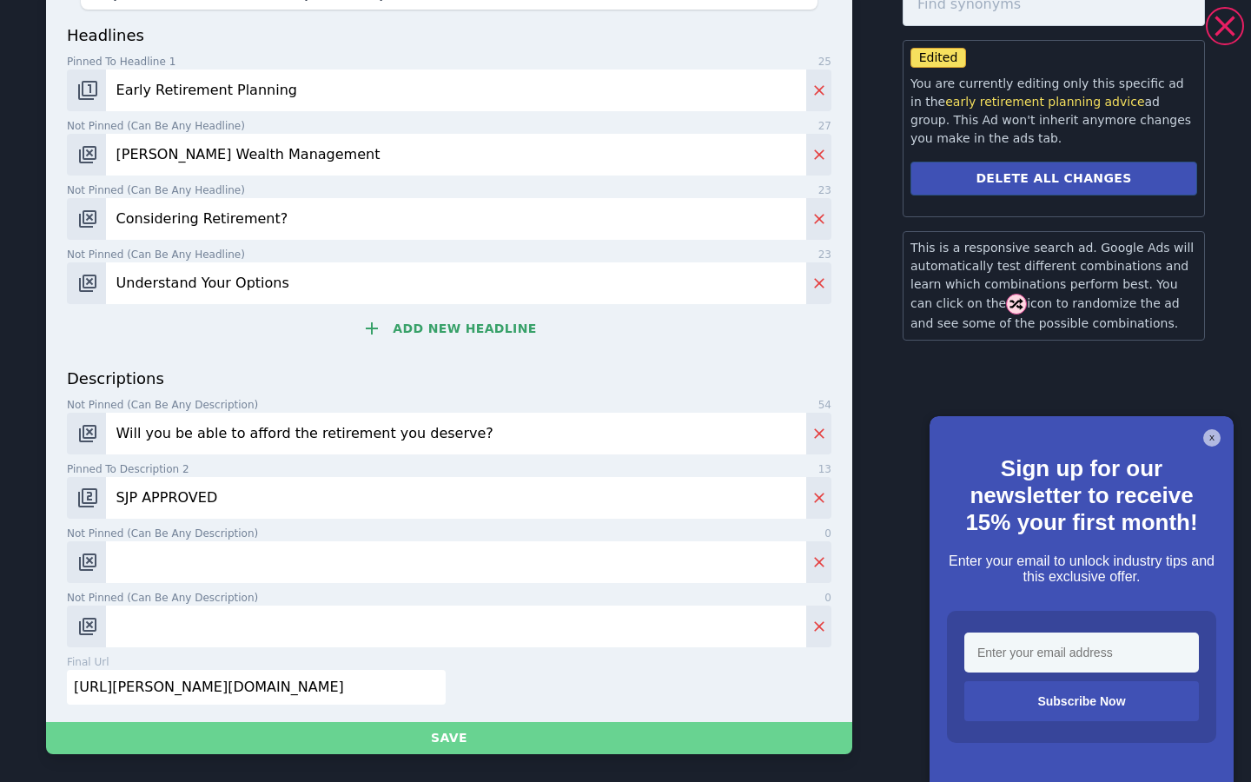
type input "Early Retirement Planning"
click at [475, 736] on button "Save" at bounding box center [449, 738] width 806 height 32
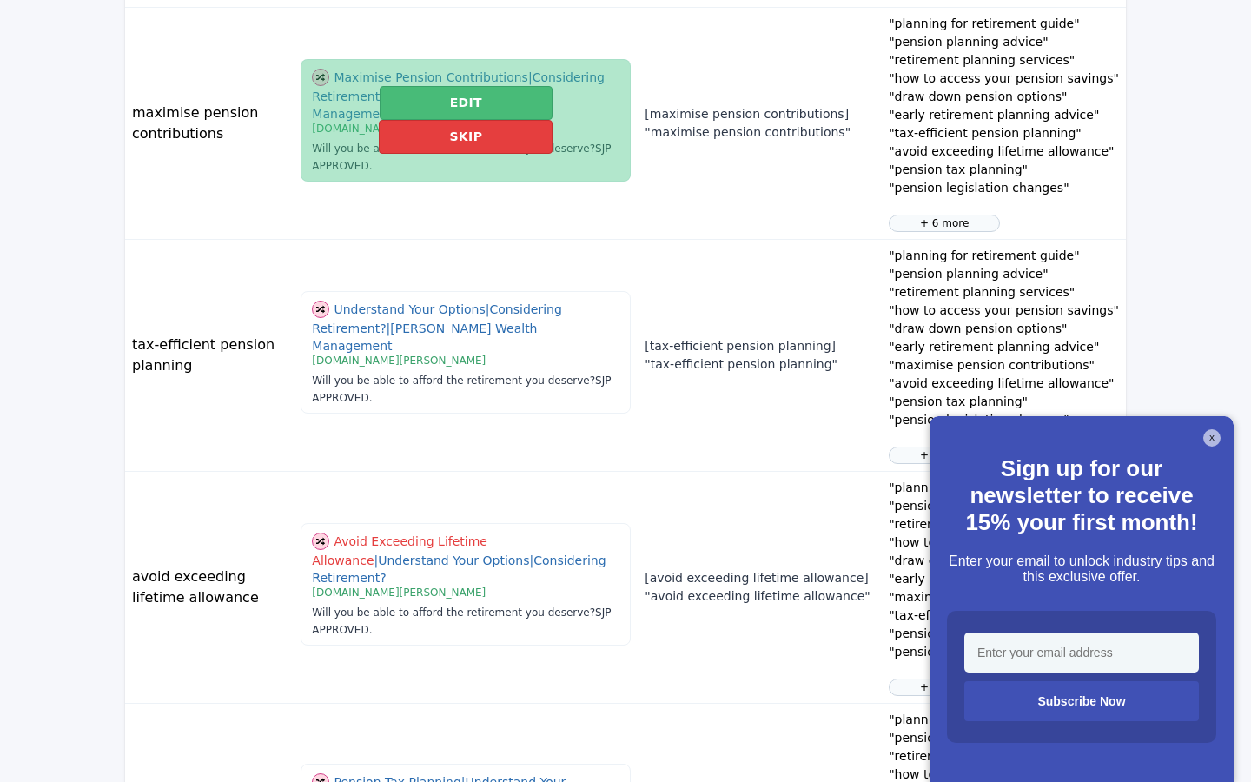
scroll to position [1690, 0]
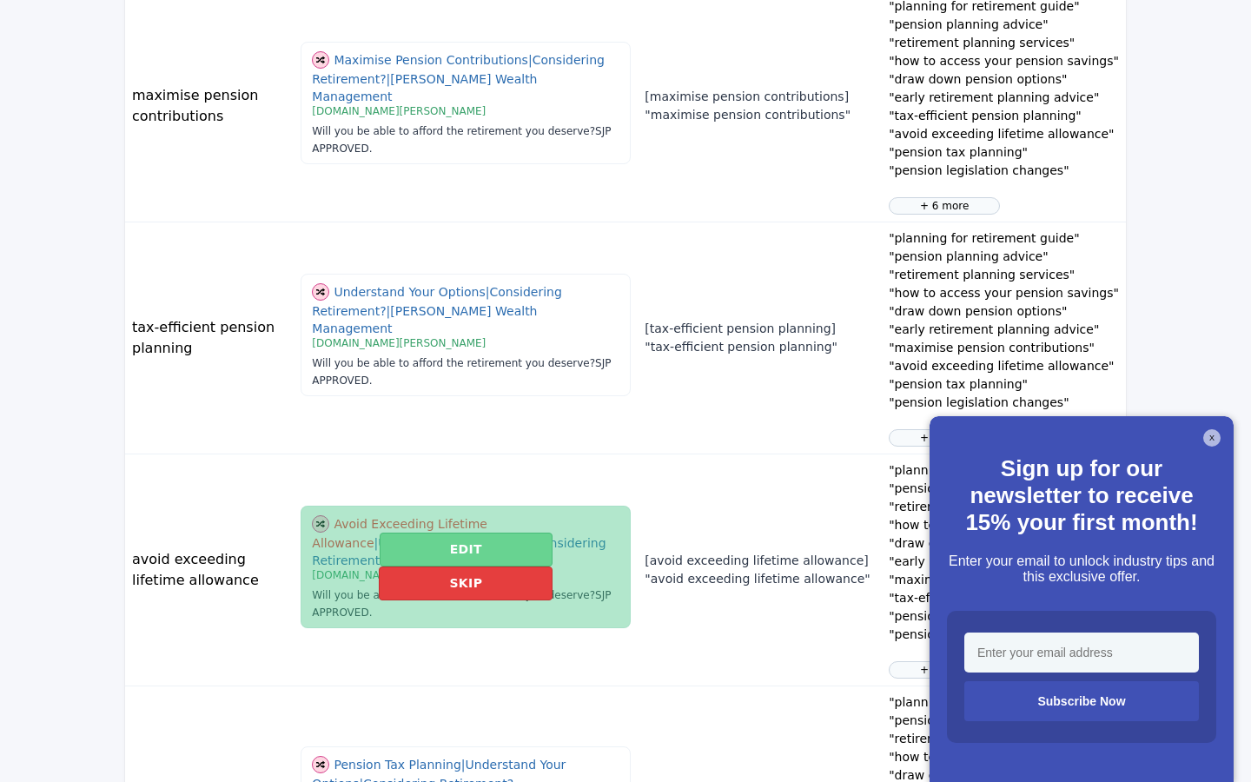
click at [382, 559] on button "Edit" at bounding box center [466, 549] width 173 height 34
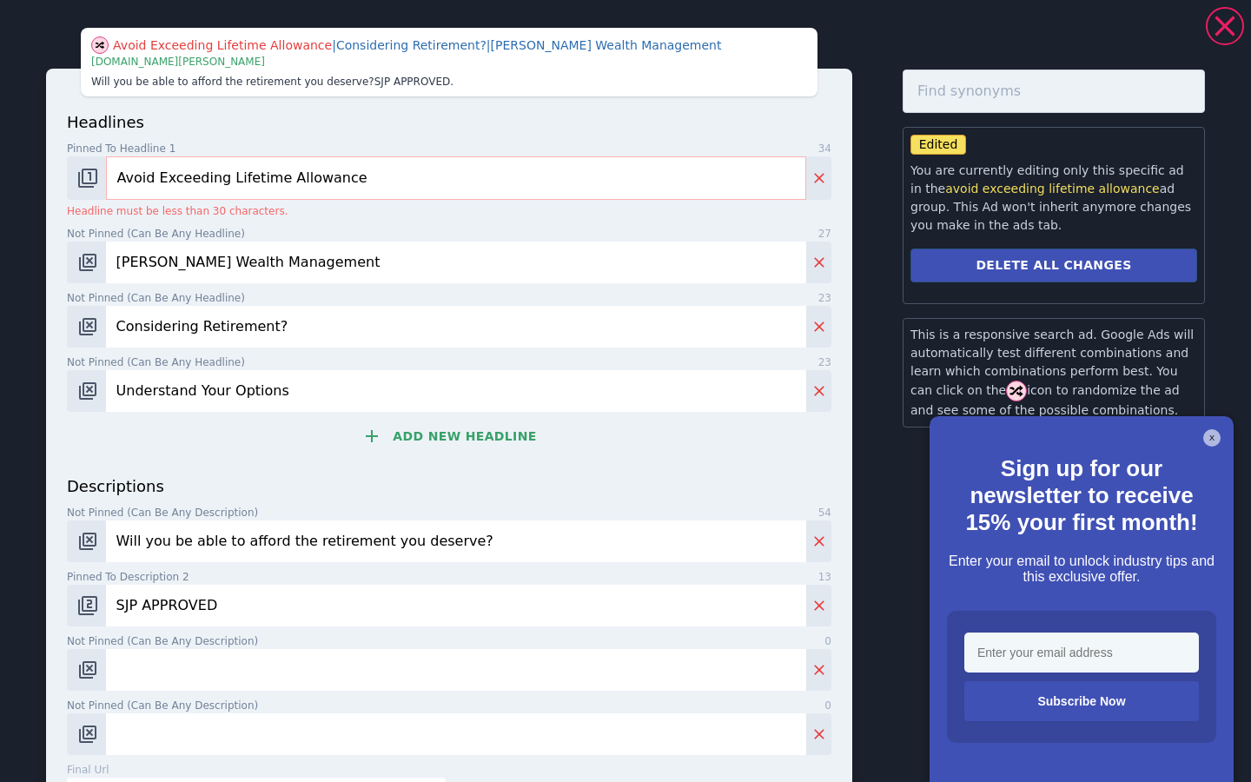
click at [244, 183] on input "Avoid Exceeding Lifetime Allowance" at bounding box center [456, 177] width 700 height 43
click at [243, 183] on input "Avoid Exceeding Lifetime Allowance" at bounding box center [456, 177] width 700 height 43
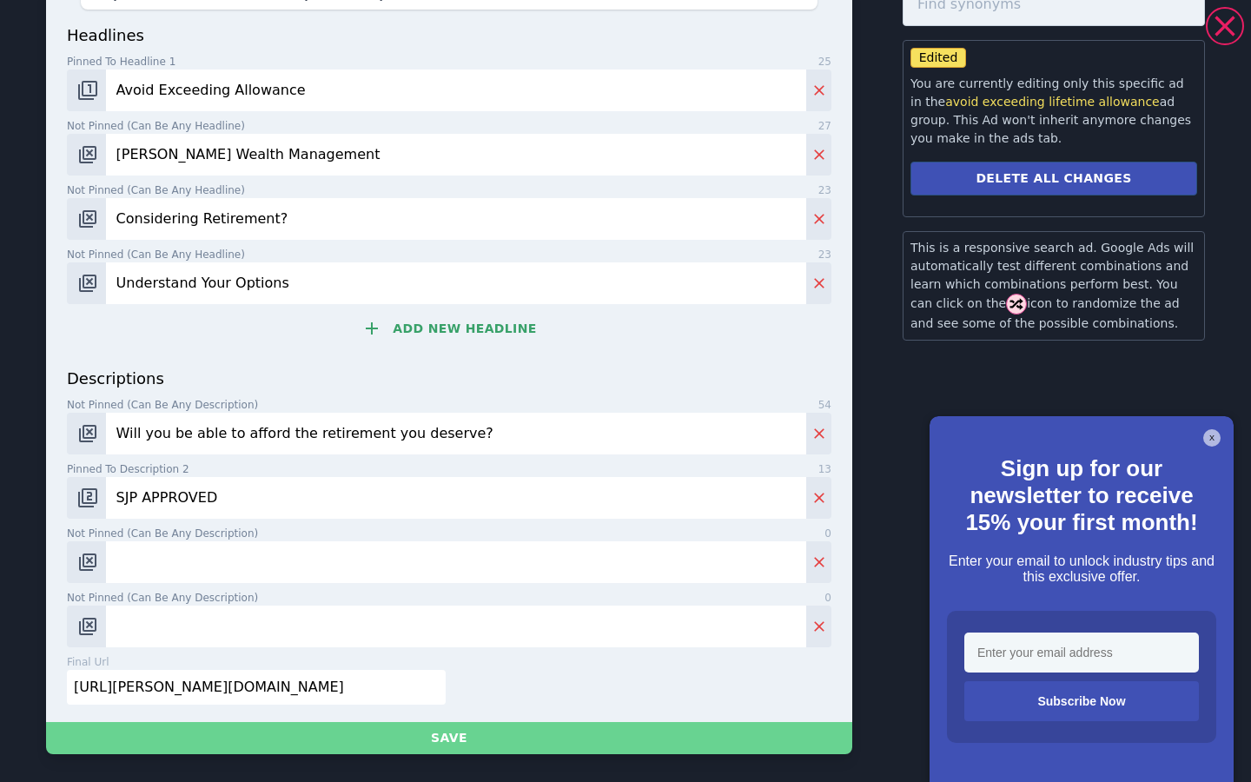
scroll to position [87, 0]
type input "Avoid Exceeding Allowance"
click at [463, 742] on button "Save" at bounding box center [449, 738] width 806 height 32
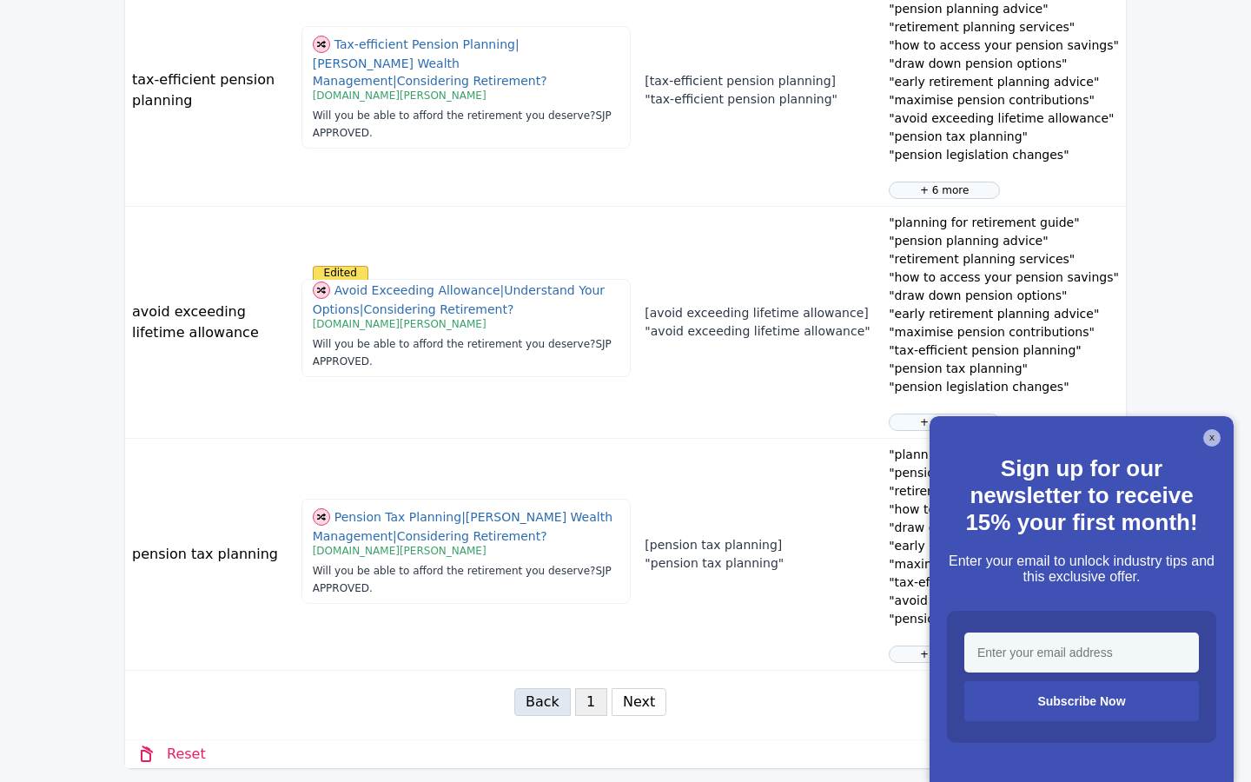
click at [641, 711] on button "Next" at bounding box center [639, 702] width 55 height 28
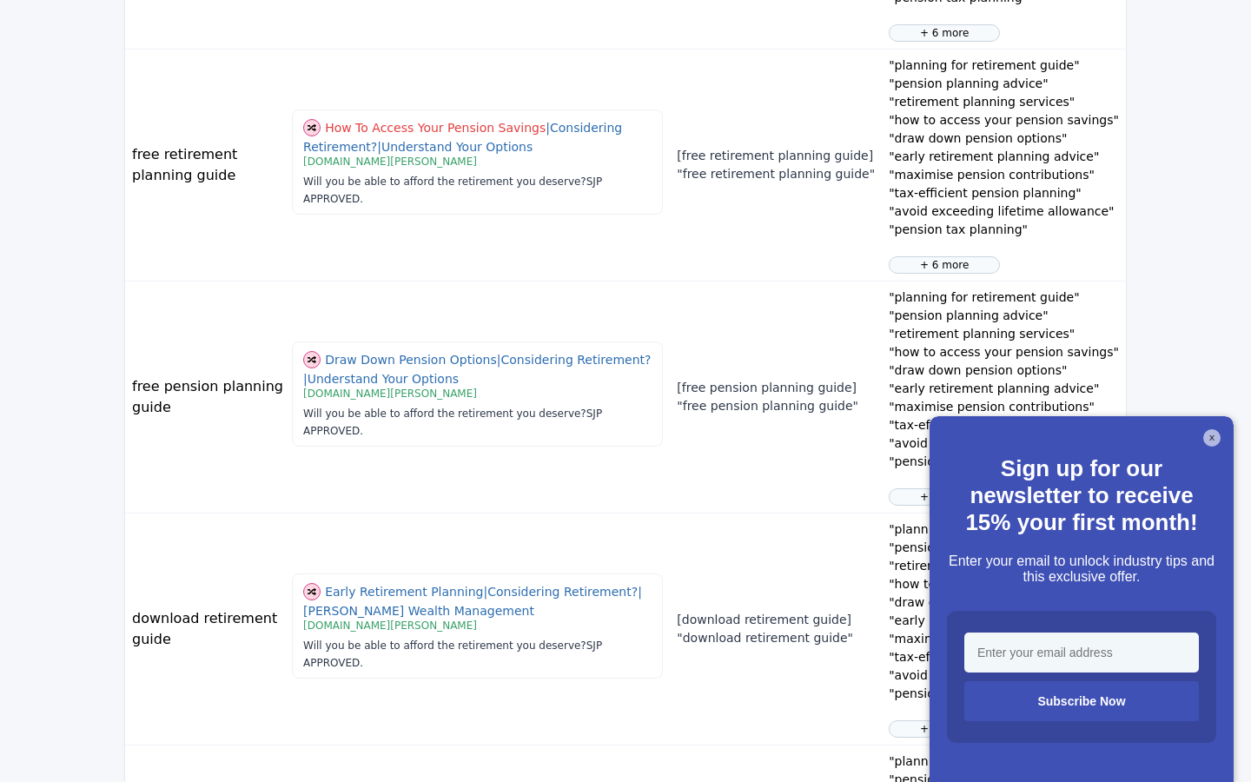
scroll to position [952, 0]
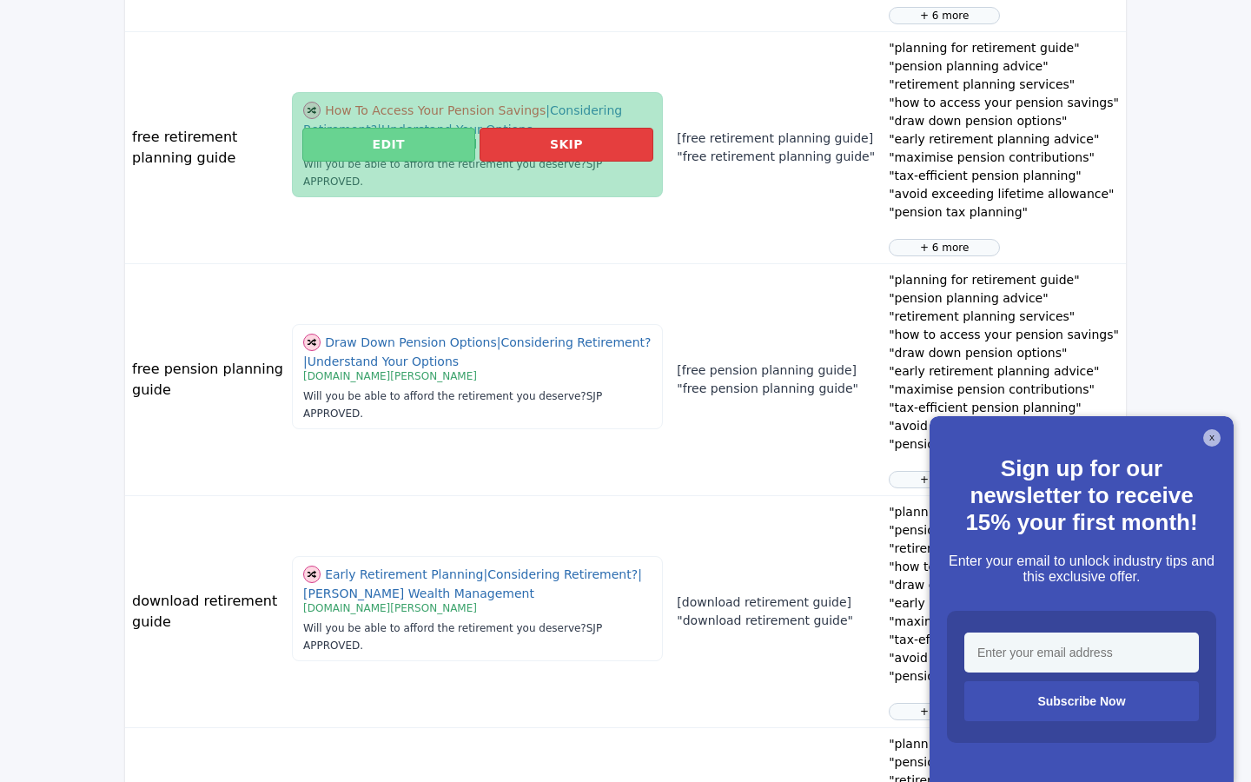
click at [427, 144] on button "Edit" at bounding box center [388, 145] width 173 height 34
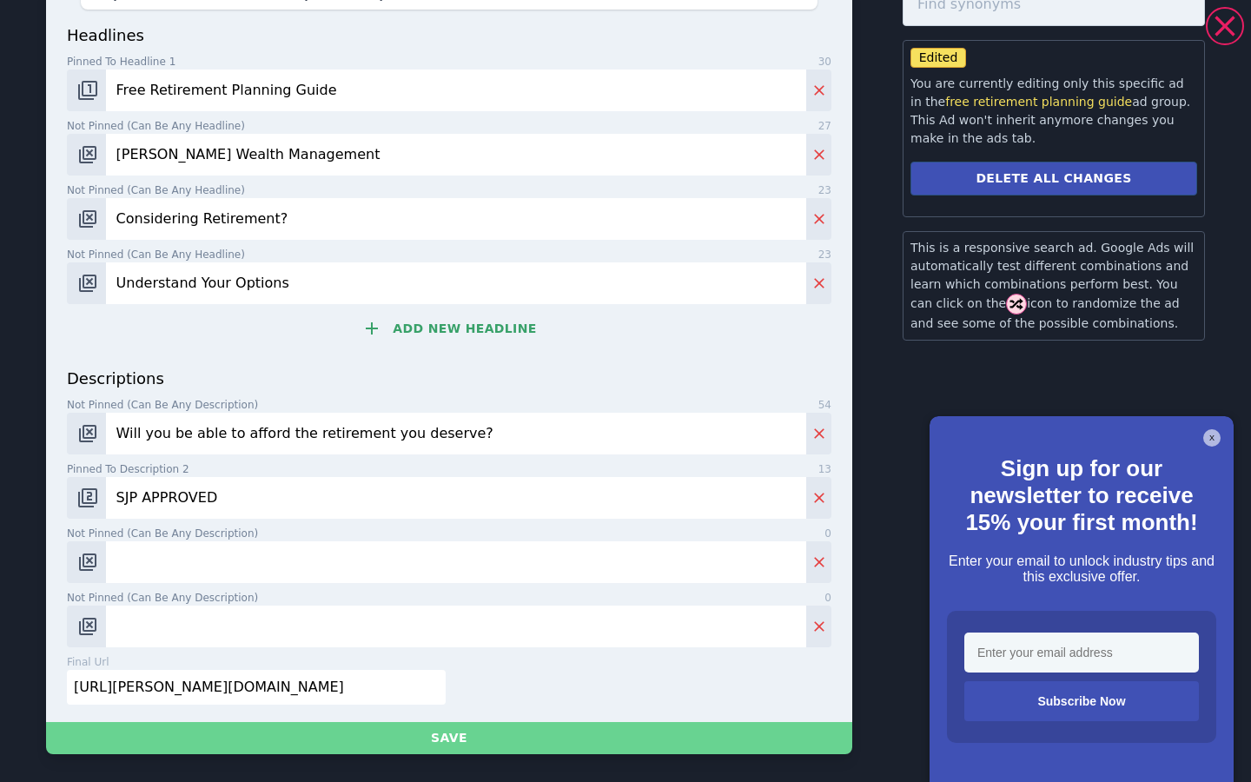
scroll to position [87, 0]
click at [444, 741] on button "Save" at bounding box center [449, 738] width 806 height 32
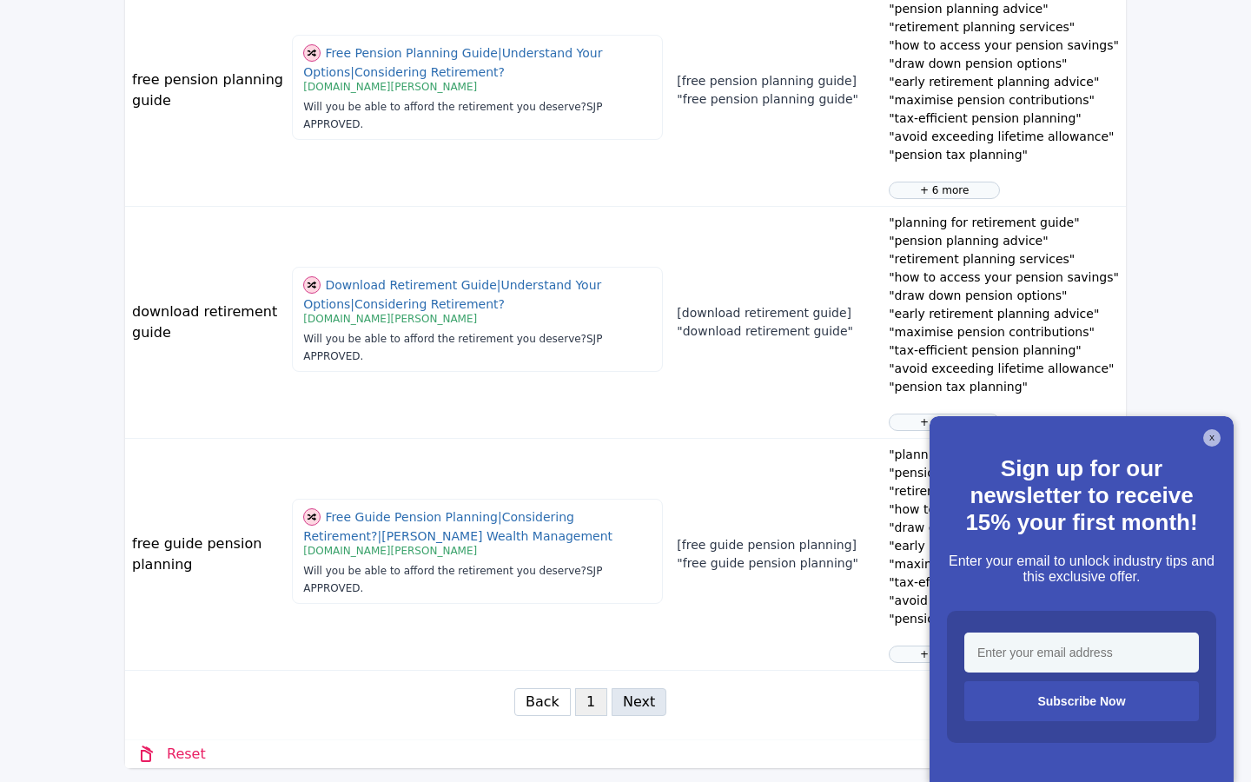
scroll to position [1241, 0]
click at [539, 705] on button "Back" at bounding box center [542, 702] width 56 height 28
select select "1"
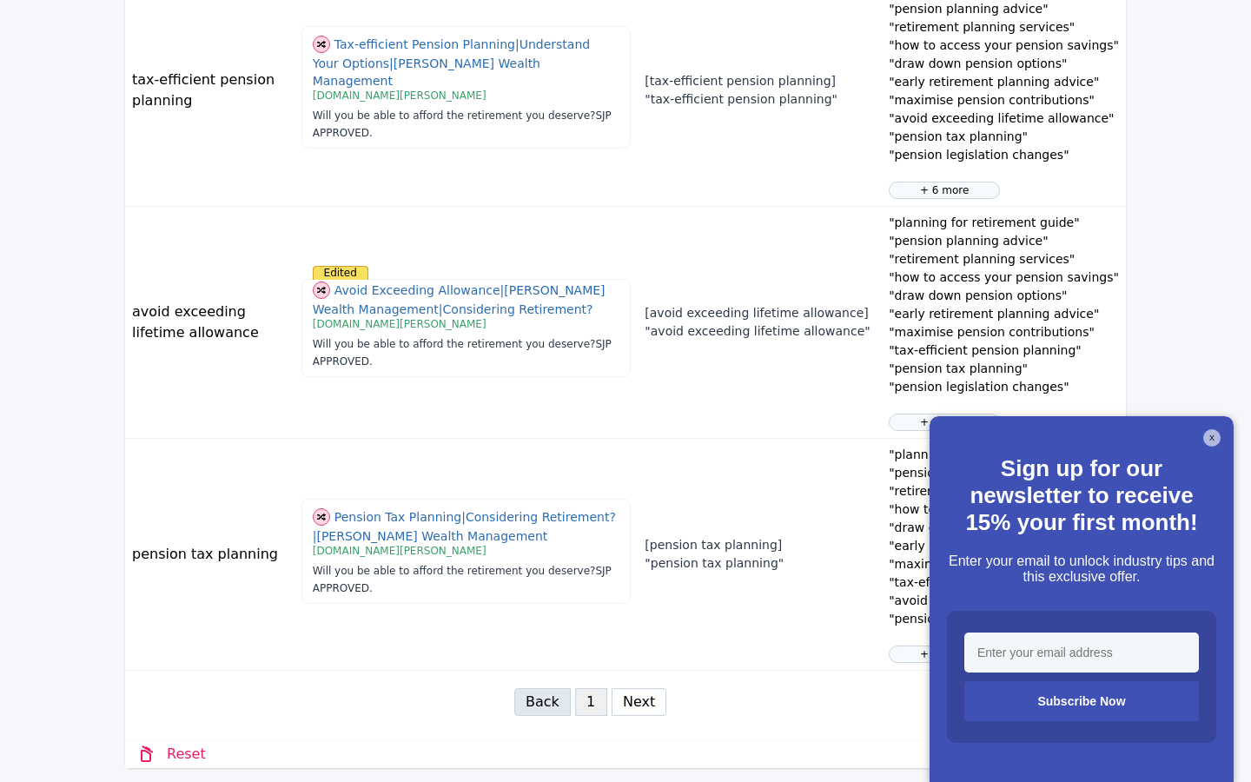
scroll to position [1937, 0]
click at [621, 698] on button "Next" at bounding box center [639, 702] width 55 height 28
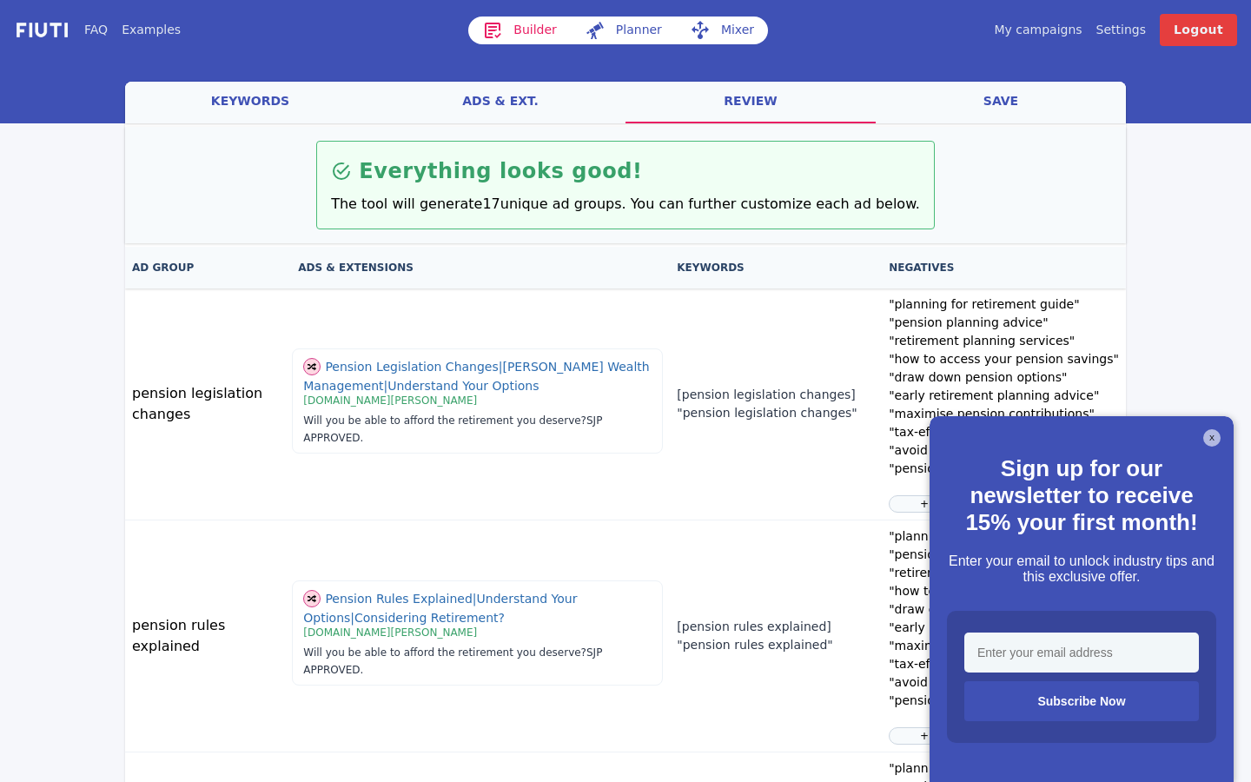
scroll to position [0, 0]
click at [1214, 441] on button "X" at bounding box center [1211, 437] width 17 height 17
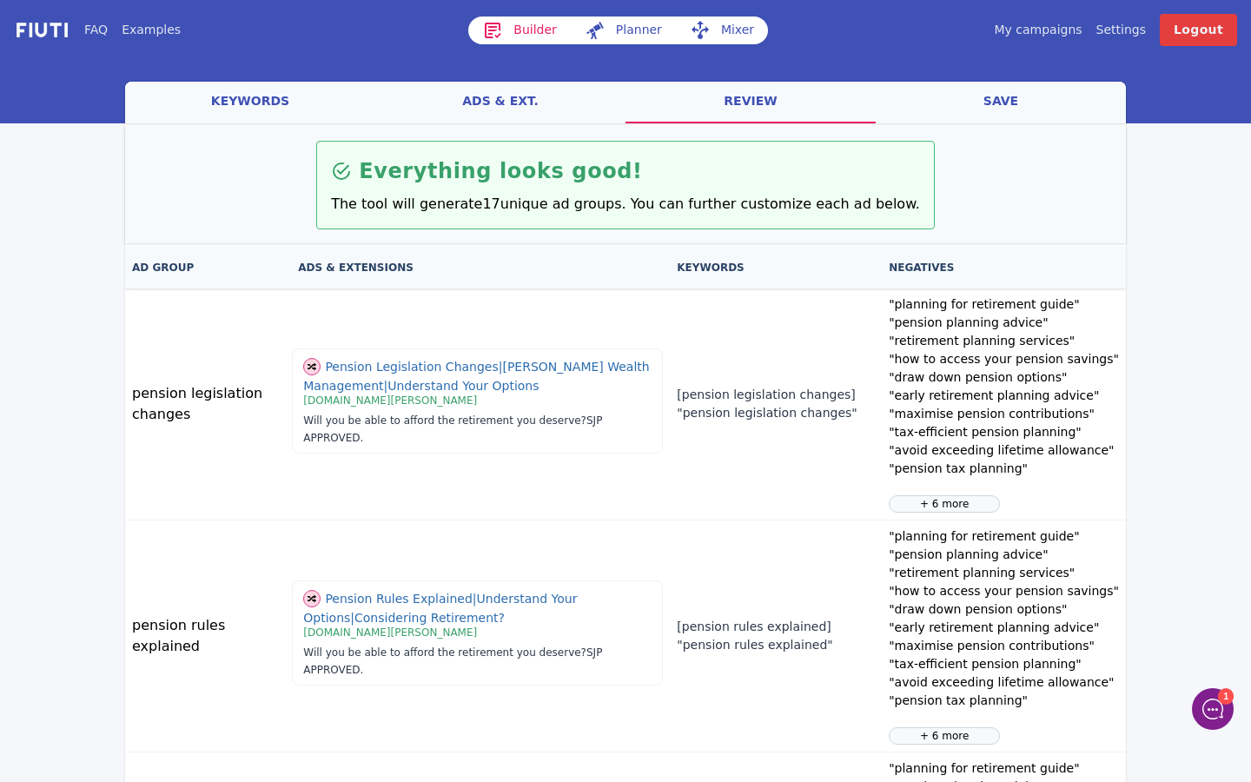
click at [917, 102] on link "save" at bounding box center [1001, 103] width 250 height 42
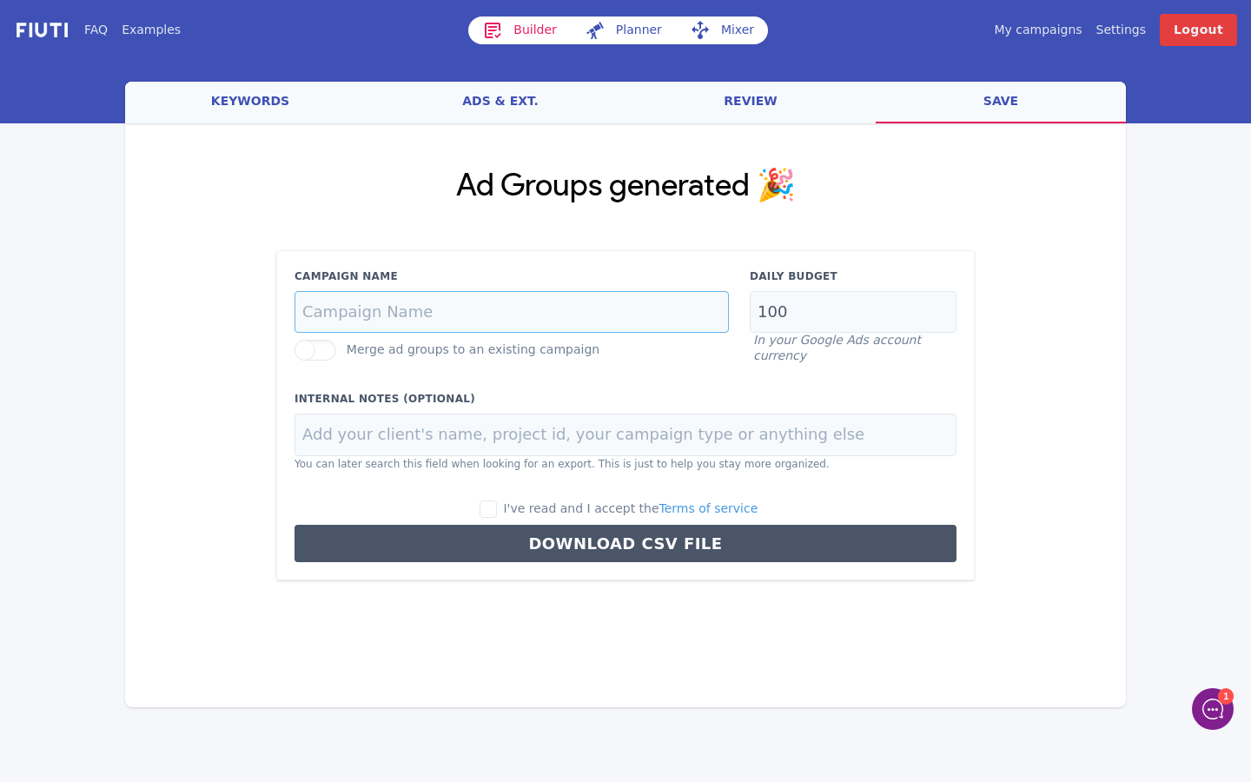
click at [381, 317] on input "Campaign Name" at bounding box center [511, 312] width 434 height 43
type input "Retirement planning"
click at [809, 297] on input "100" at bounding box center [853, 312] width 207 height 43
drag, startPoint x: 799, startPoint y: 303, endPoint x: 678, endPoint y: 303, distance: 120.7
click at [678, 303] on div "Campaign Name Retirement planning Merge ad groups to an existing campaign Daily…" at bounding box center [625, 316] width 683 height 96
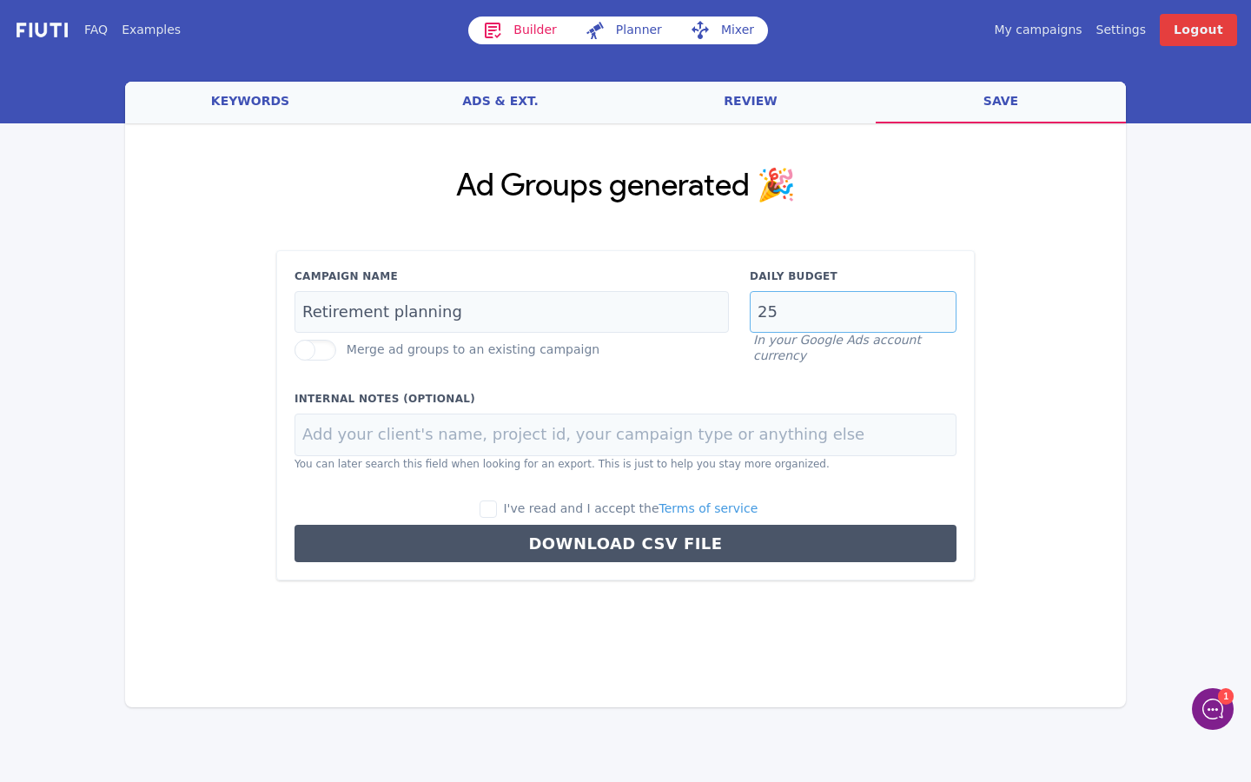
type input "25"
click at [497, 500] on input "I've read and I accept the Terms of service" at bounding box center [487, 508] width 17 height 17
checkbox input "true"
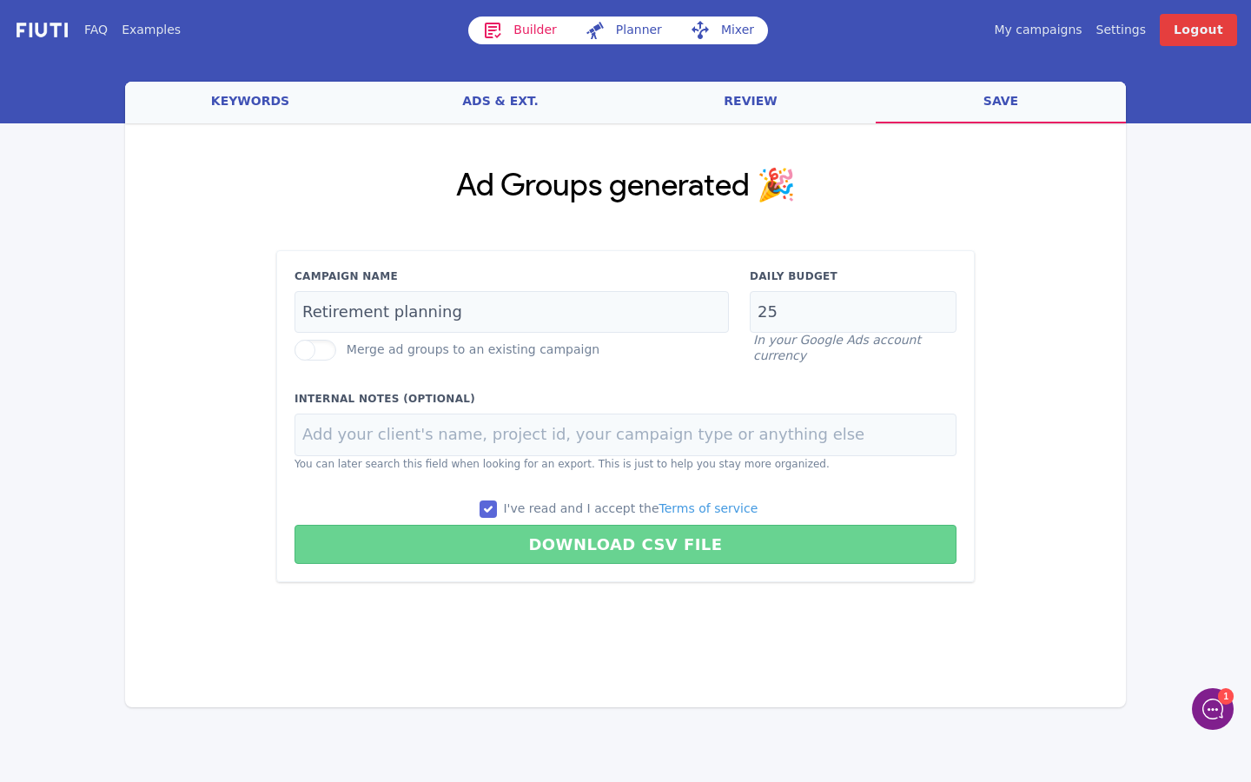
click at [574, 537] on button "Download CSV File" at bounding box center [625, 544] width 662 height 39
